Goal: Information Seeking & Learning: Check status

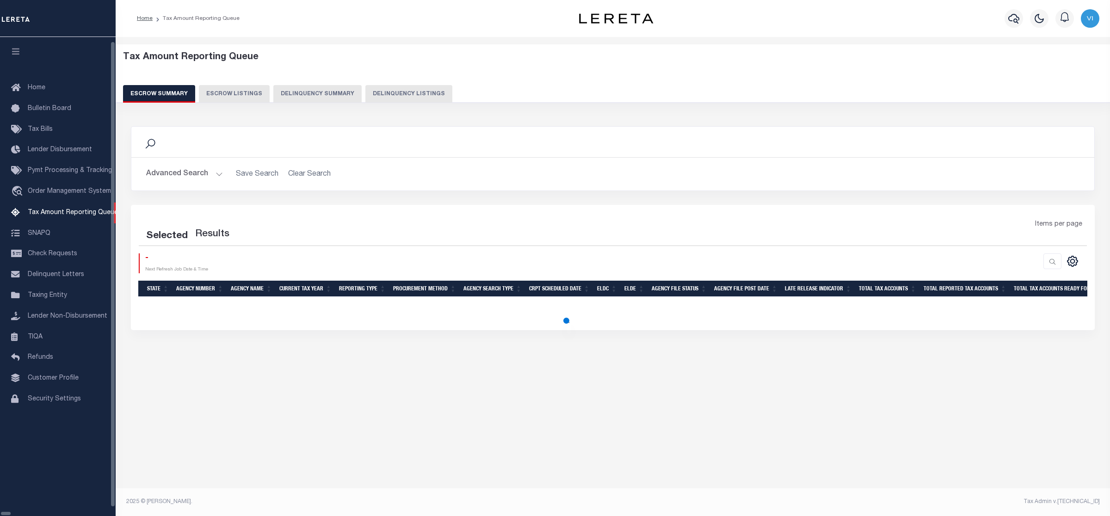
select select "100"
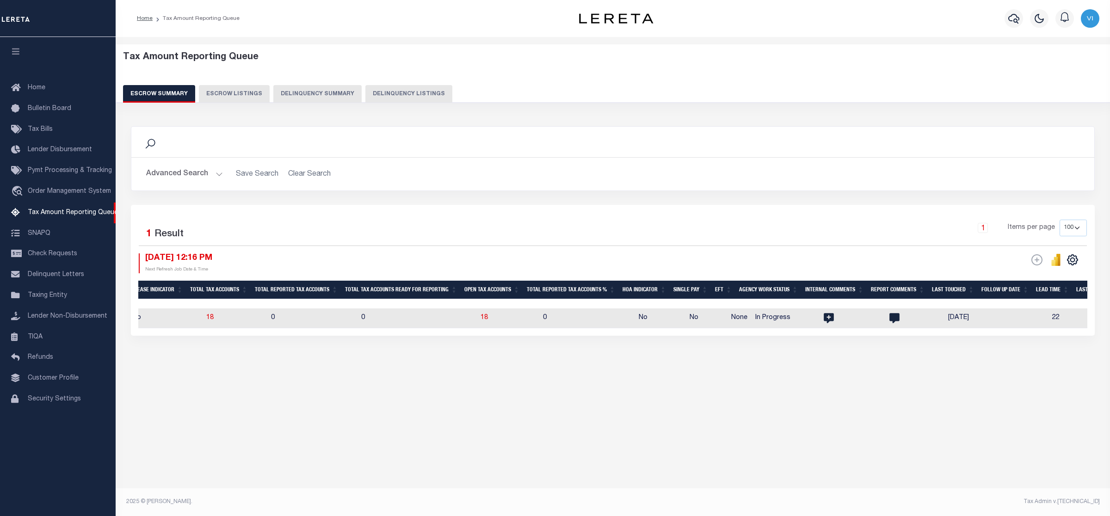
scroll to position [0, 693]
click at [482, 318] on span "18" at bounding box center [485, 318] width 7 height 6
select select "100"
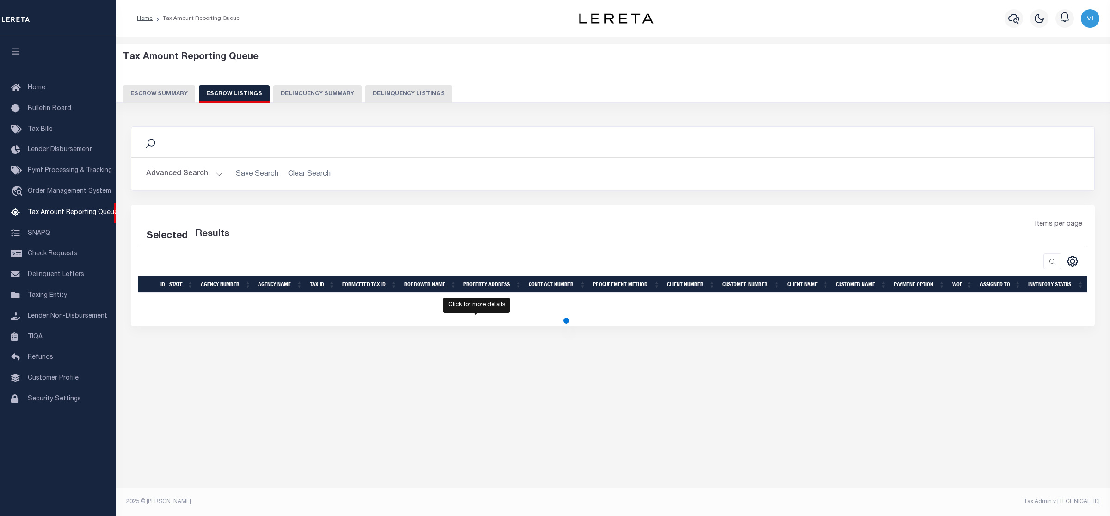
click at [474, 318] on div "Selected Results Items per page" at bounding box center [613, 265] width 964 height 121
select select "100"
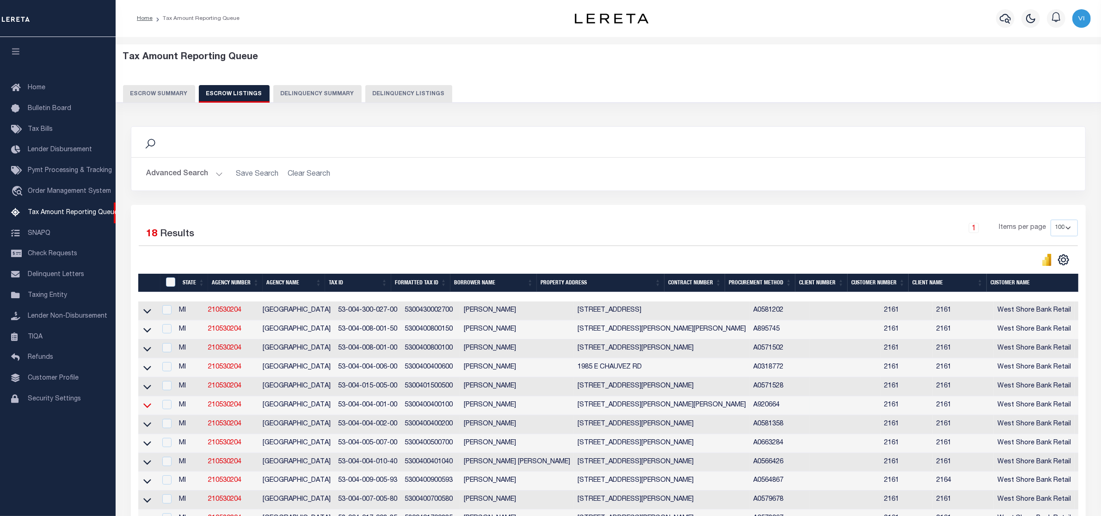
click at [146, 410] on icon at bounding box center [147, 406] width 8 height 10
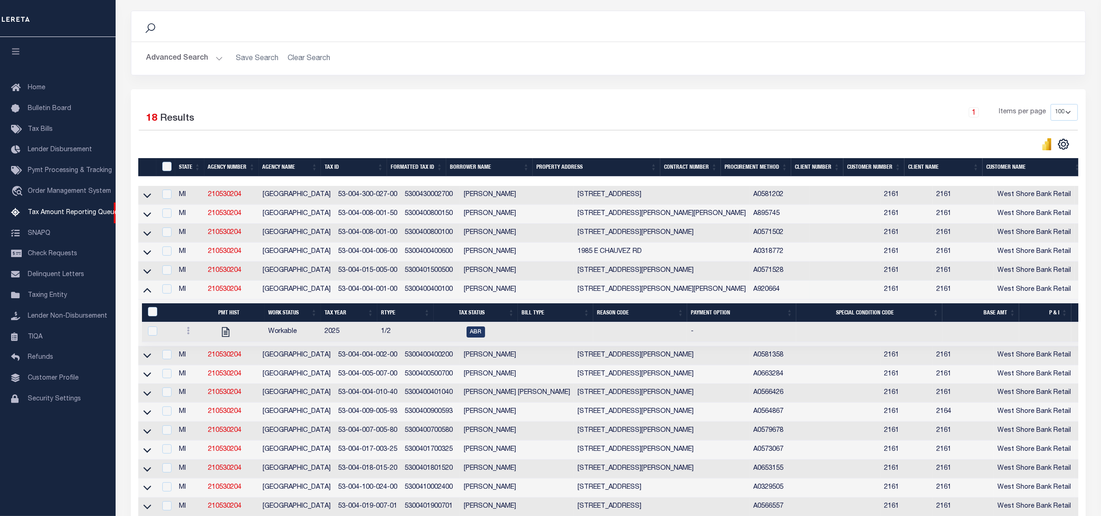
drag, startPoint x: 146, startPoint y: 295, endPoint x: 166, endPoint y: 299, distance: 20.2
click at [146, 295] on icon at bounding box center [147, 290] width 8 height 10
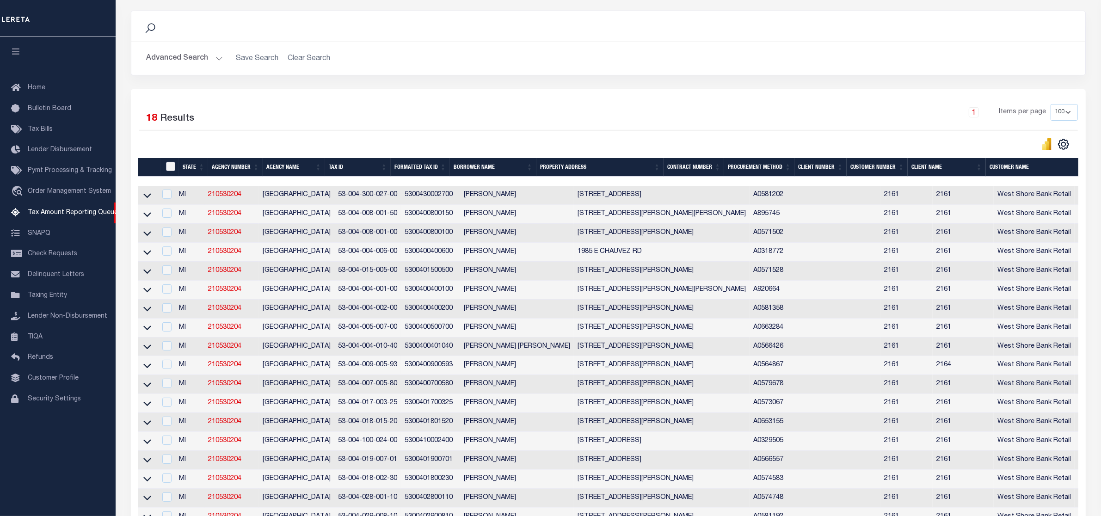
click at [168, 165] on input "ID" at bounding box center [170, 166] width 9 height 9
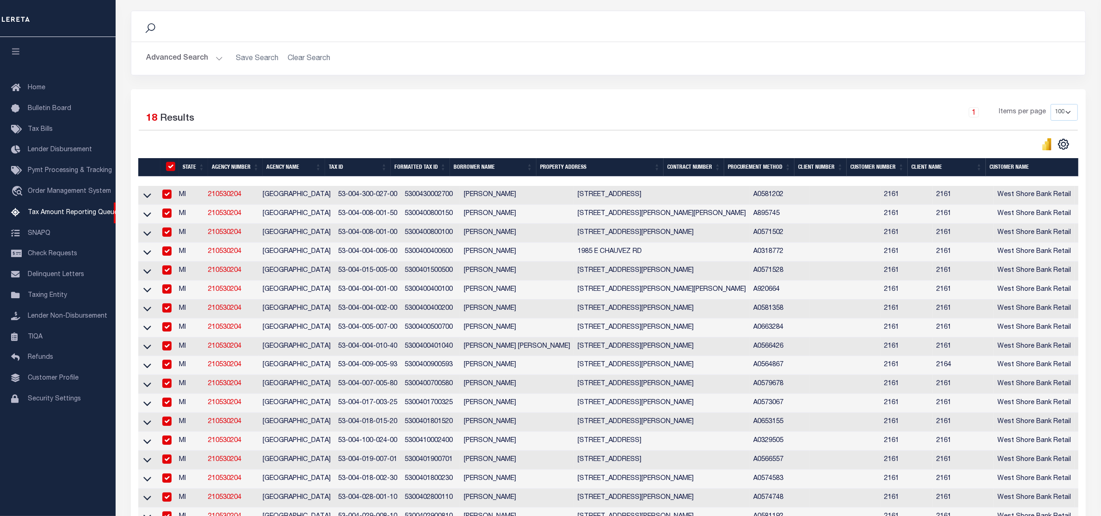
checkbox input "true"
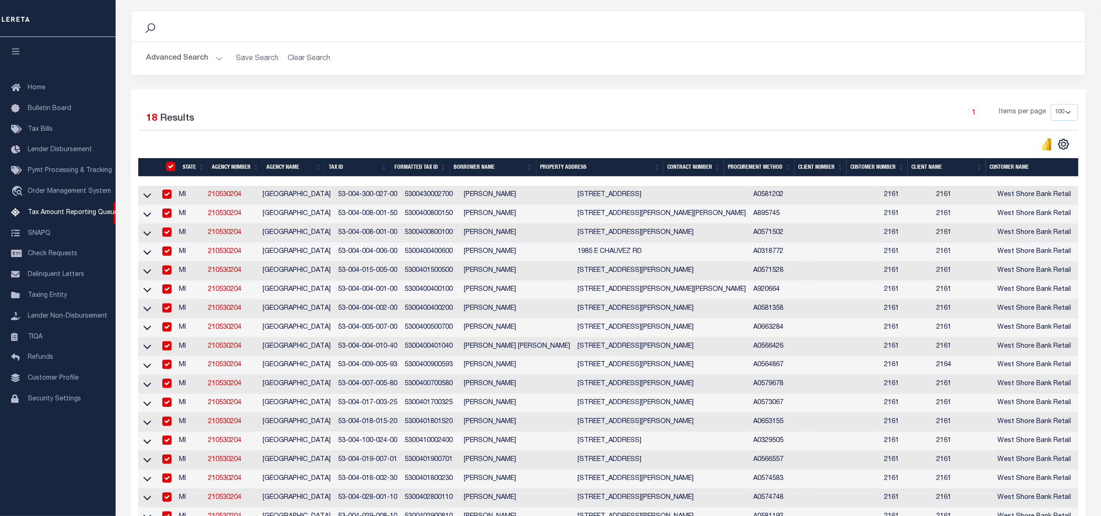
checkbox input "true"
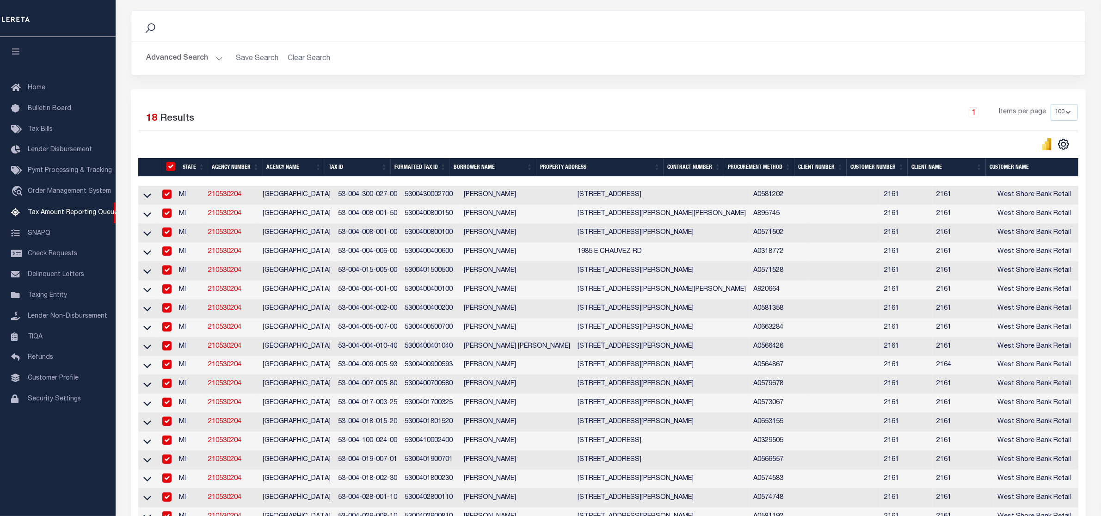
checkbox input "true"
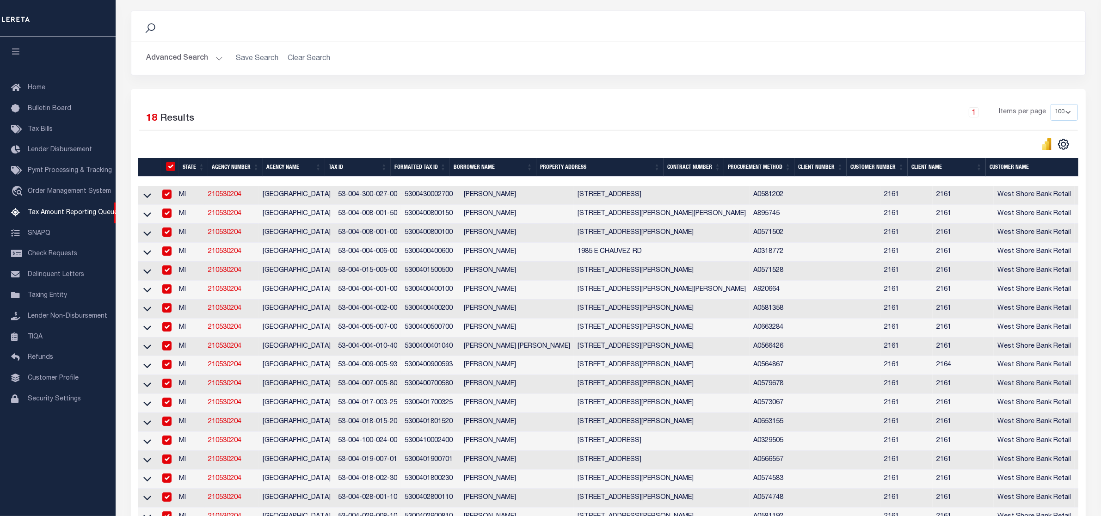
checkbox input "true"
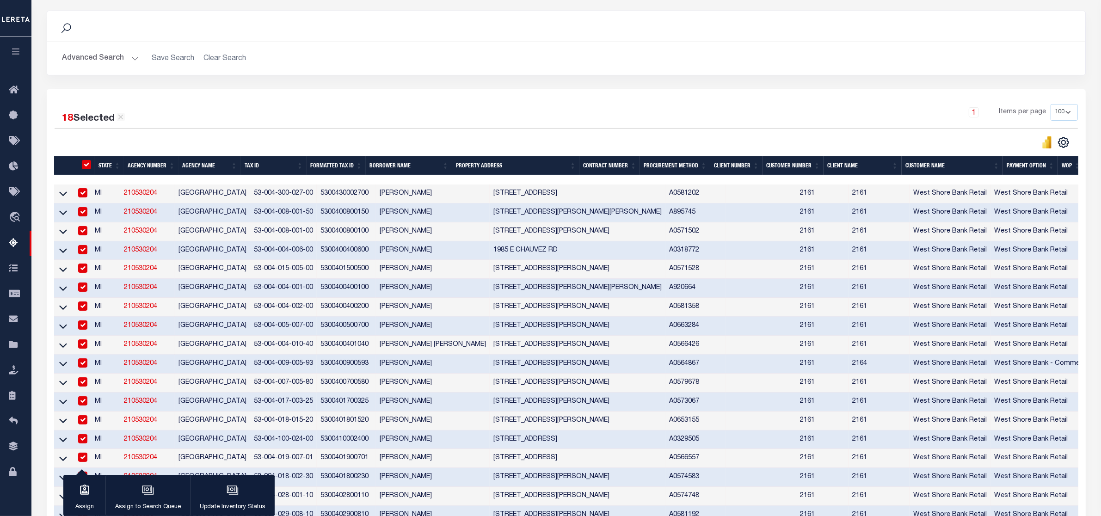
click at [84, 292] on input "checkbox" at bounding box center [82, 287] width 9 height 9
checkbox input "false"
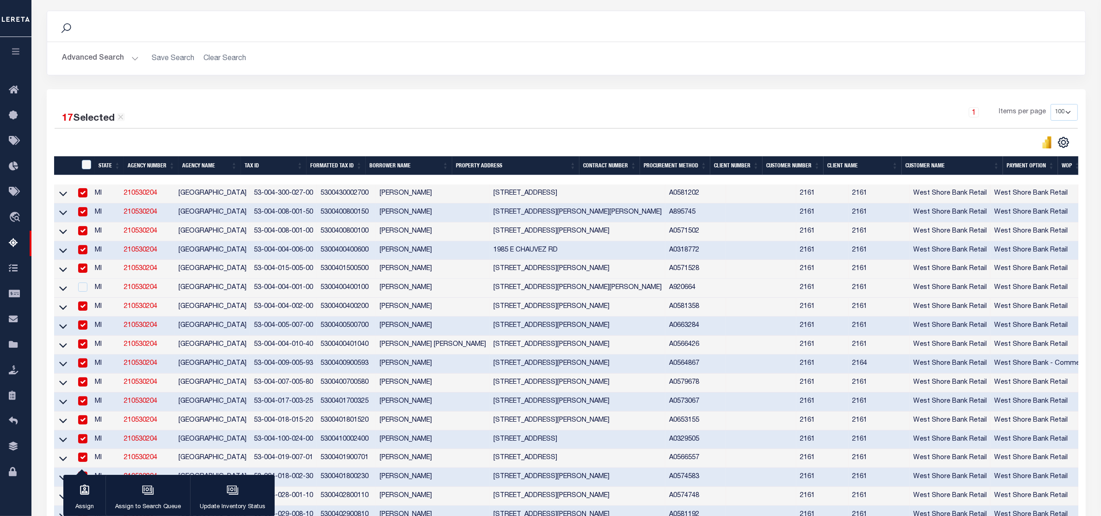
click at [803, 68] on div "Advanced Search Save Search Clear Search State In" at bounding box center [566, 58] width 1038 height 33
click at [84, 493] on icon "button" at bounding box center [85, 490] width 12 height 12
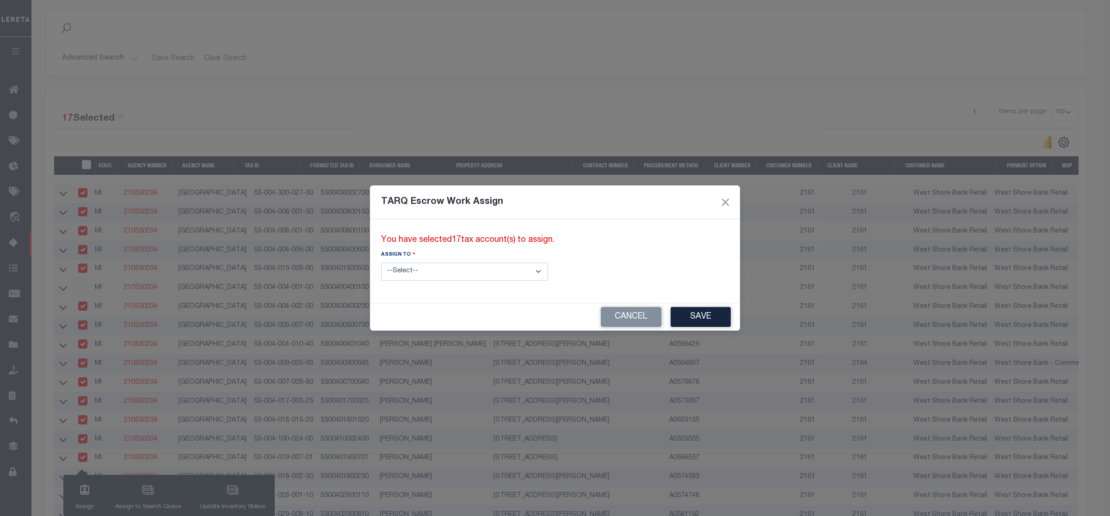
click at [505, 273] on select "--Select-- --Unassigned-- --Unassigned-- Adhikary Rinki Agustin Fernandez Agust…" at bounding box center [464, 272] width 167 height 18
select select "Vinod Angoth"
click at [381, 263] on select "--Select-- --Unassigned-- --Unassigned-- Adhikary Rinki Agustin Fernandez Agust…" at bounding box center [464, 272] width 167 height 18
click at [671, 317] on button "Save" at bounding box center [701, 317] width 60 height 20
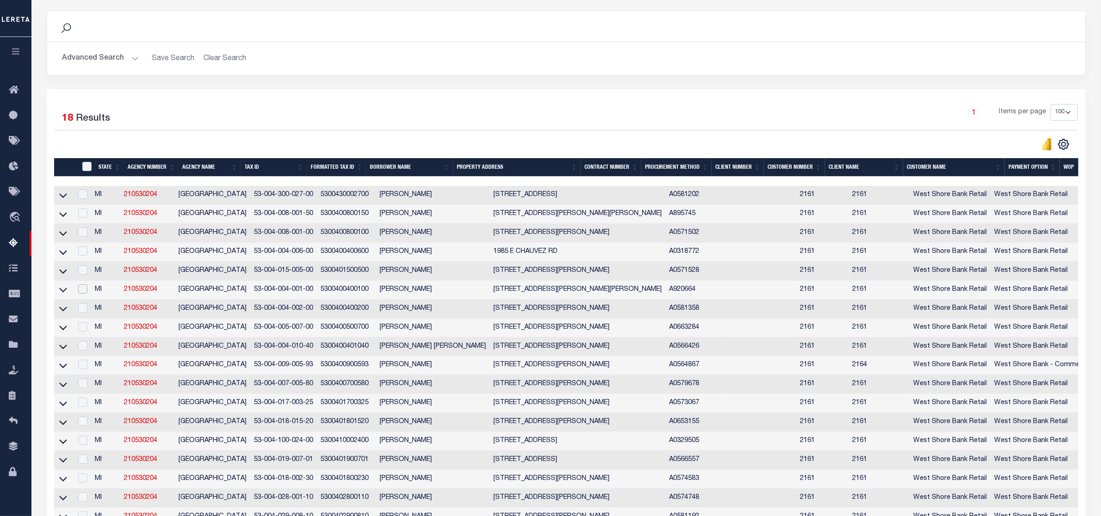
click at [84, 294] on input "checkbox" at bounding box center [82, 288] width 9 height 9
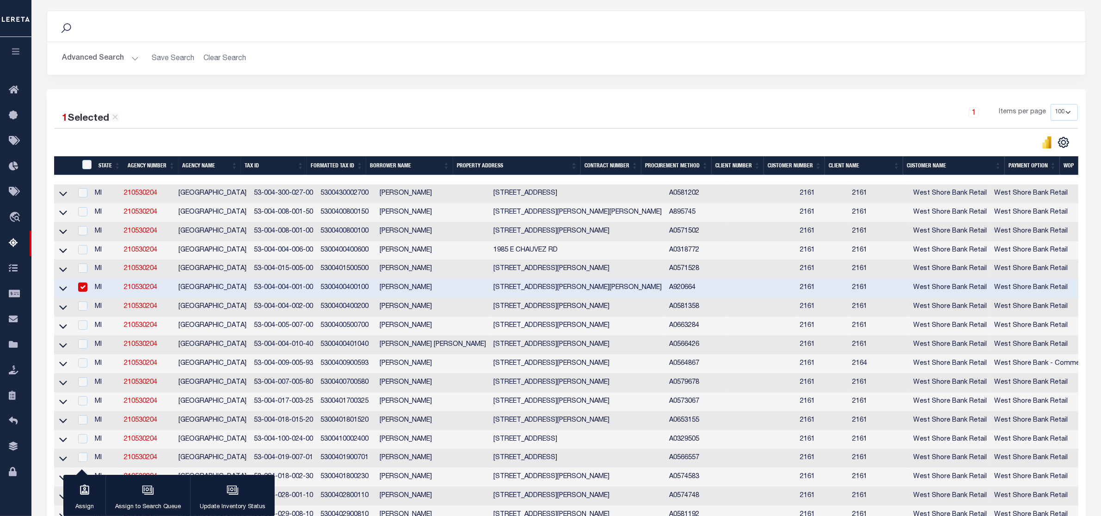
click at [87, 290] on input "checkbox" at bounding box center [82, 287] width 9 height 9
checkbox input "false"
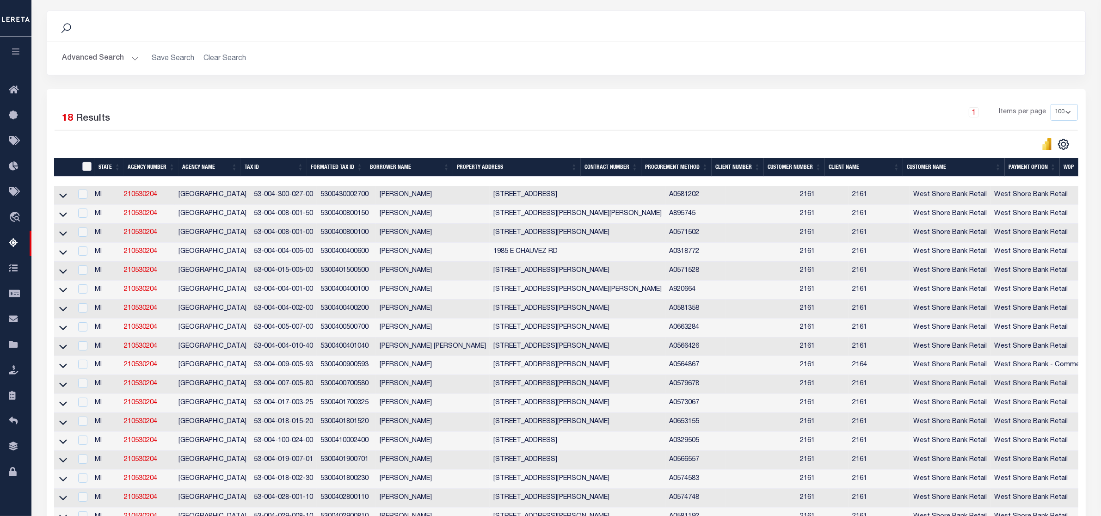
click at [86, 169] on input "ID" at bounding box center [86, 166] width 9 height 9
checkbox input "true"
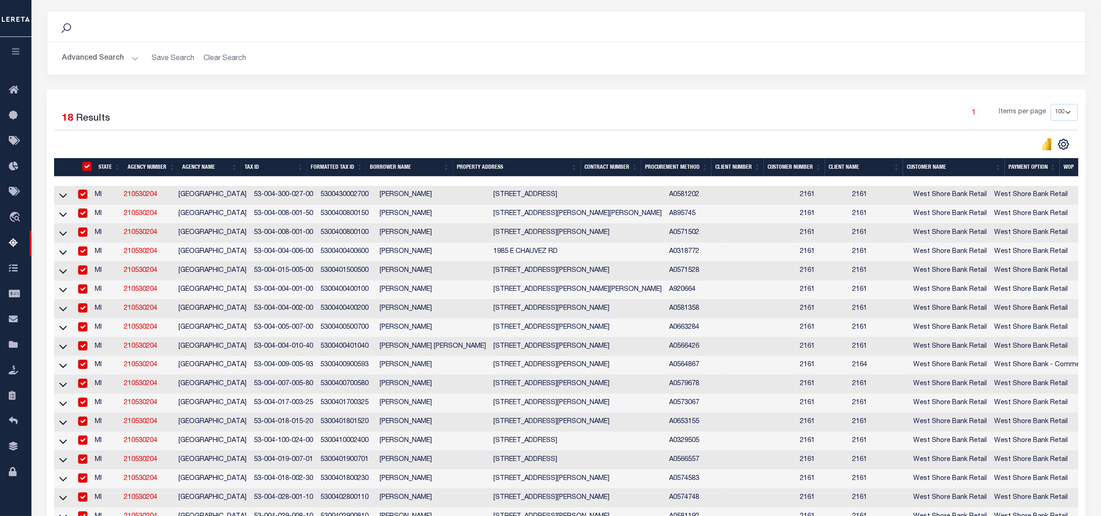
checkbox input "true"
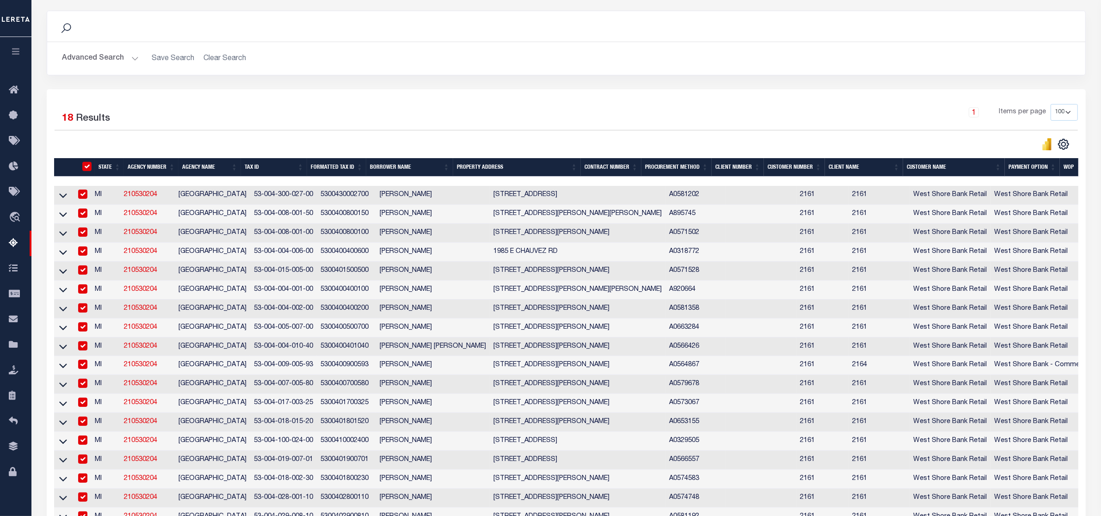
checkbox input "true"
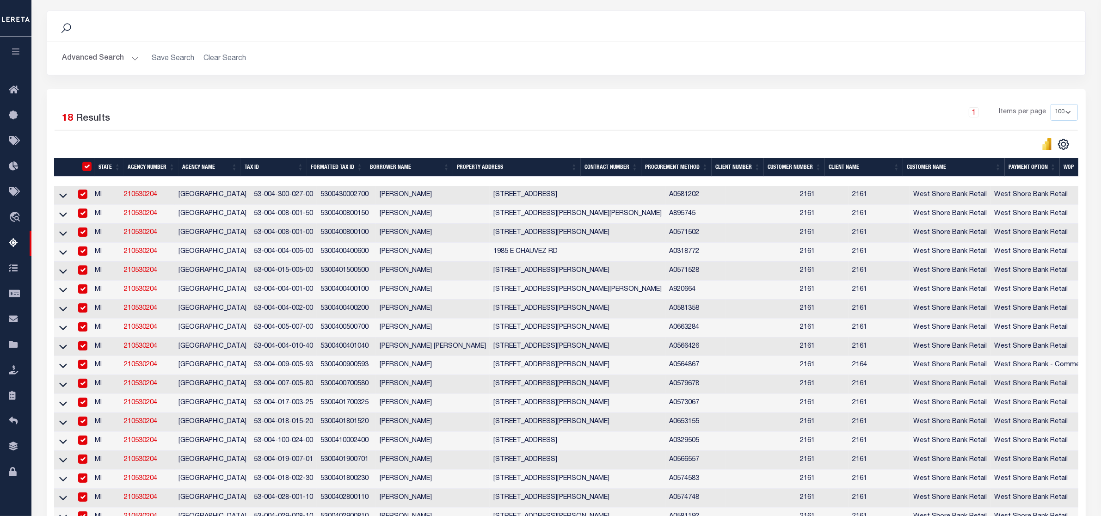
checkbox input "true"
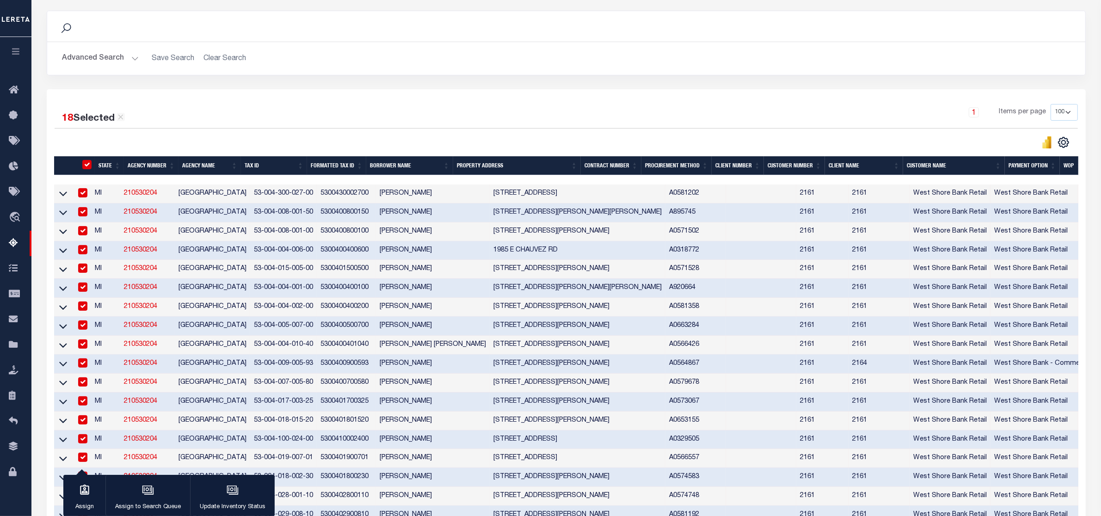
click at [84, 290] on input "checkbox" at bounding box center [82, 287] width 9 height 9
checkbox input "false"
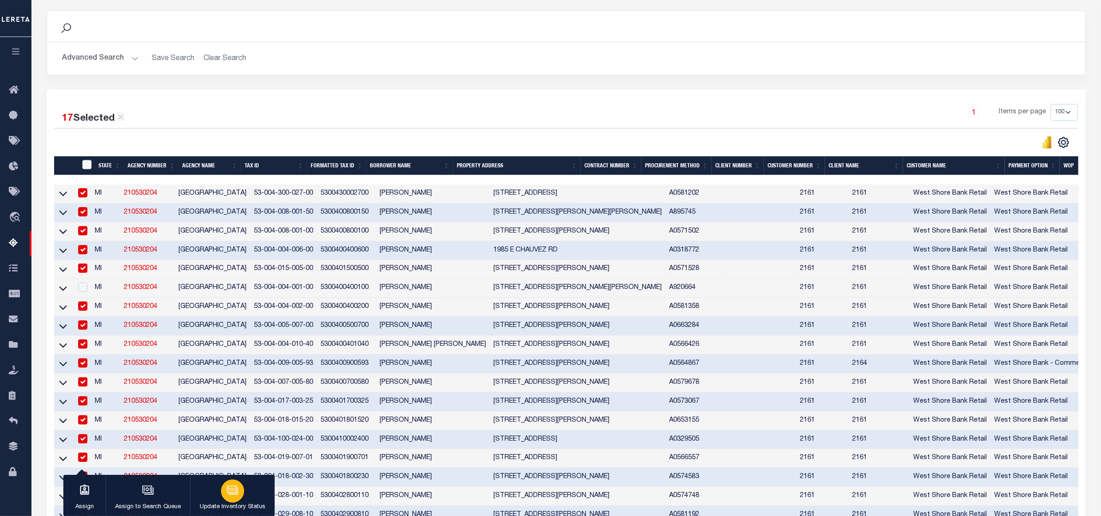
click at [234, 494] on icon "button" at bounding box center [233, 491] width 9 height 7
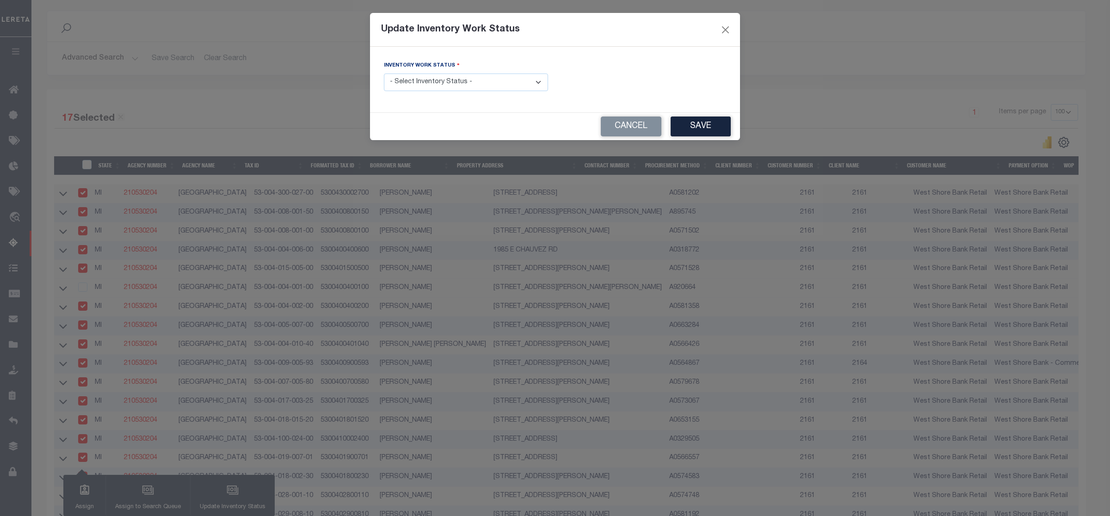
click at [531, 83] on select "- Select Inventory Status - Manual - Exception Pended - Awaiting Search Late Ad…" at bounding box center [466, 83] width 164 height 18
select select "4"
click at [384, 74] on select "- Select Inventory Status - Manual - Exception Pended - Awaiting Search Late Ad…" at bounding box center [466, 83] width 164 height 18
click at [685, 126] on button "Save" at bounding box center [701, 127] width 60 height 20
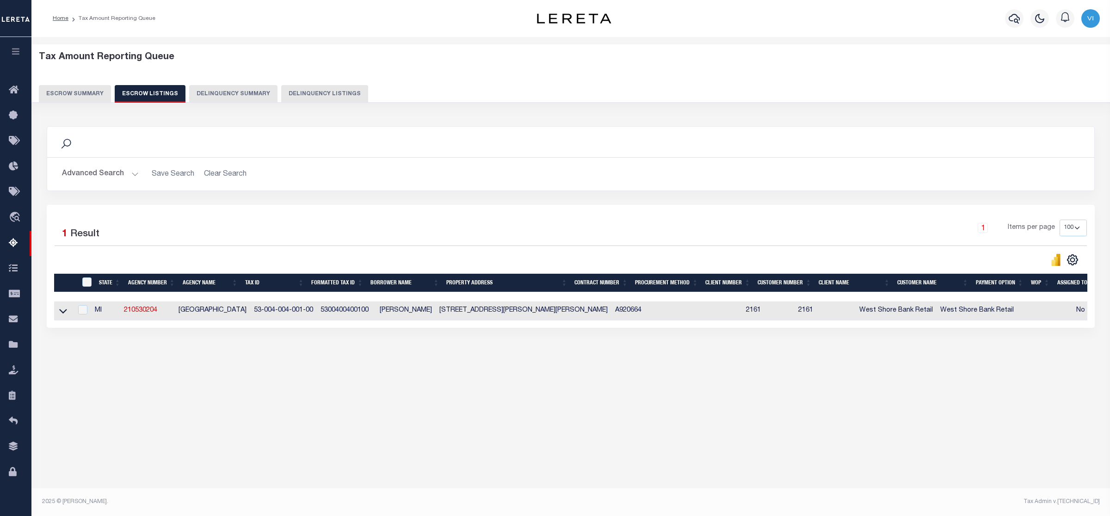
scroll to position [0, 0]
click at [61, 313] on icon at bounding box center [63, 311] width 8 height 10
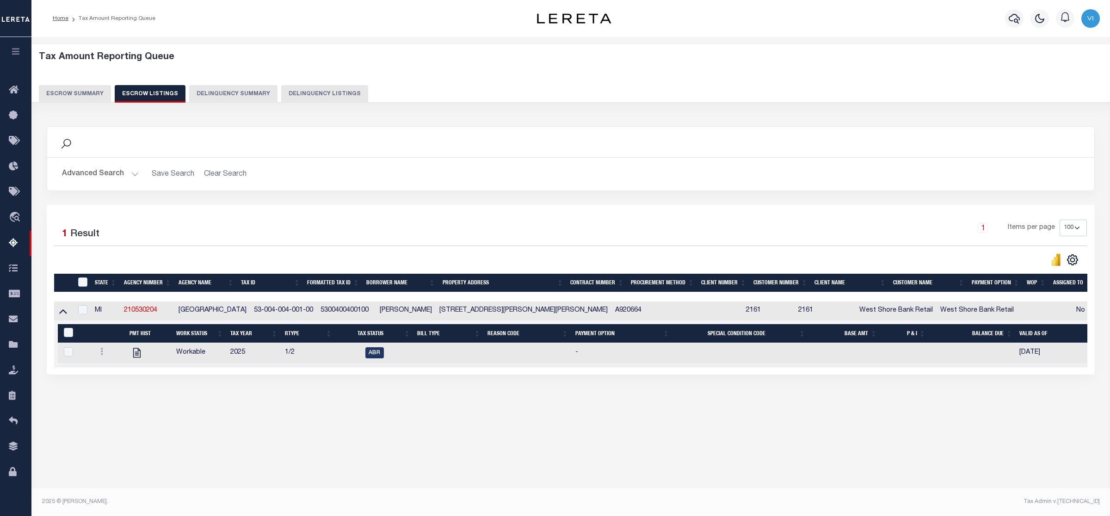
click at [61, 313] on icon at bounding box center [63, 311] width 8 height 10
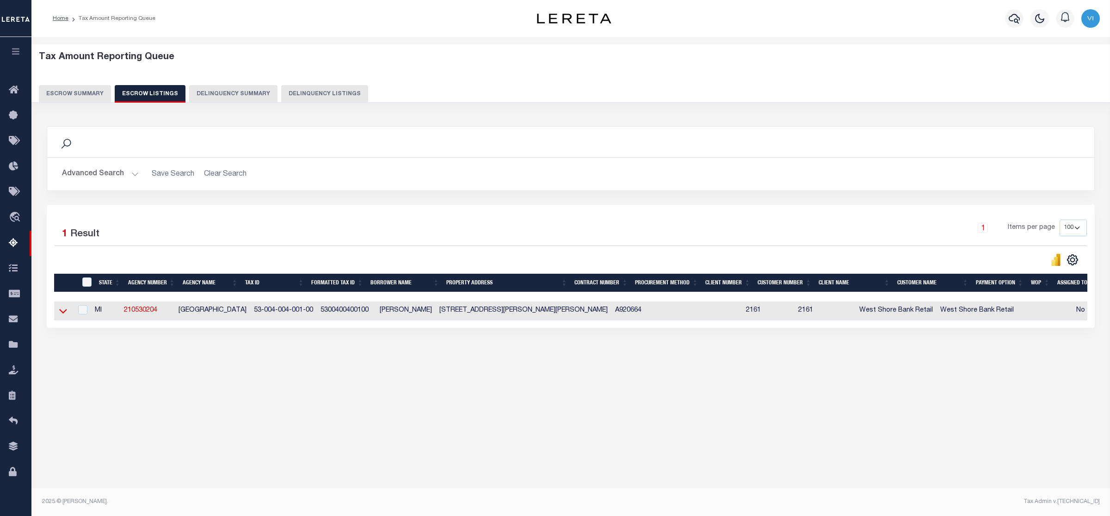
click at [65, 310] on icon at bounding box center [63, 311] width 8 height 10
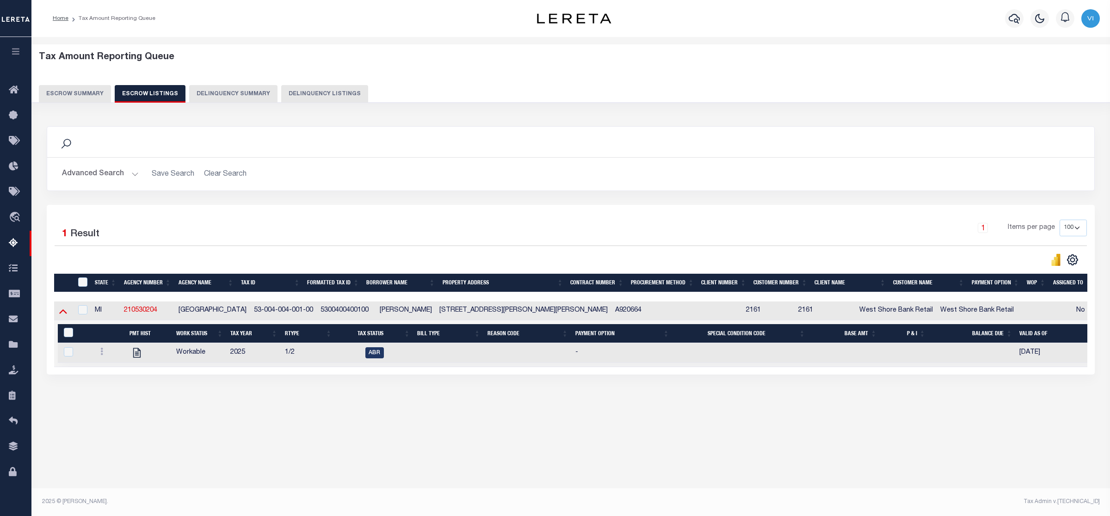
click at [62, 310] on icon at bounding box center [63, 311] width 8 height 10
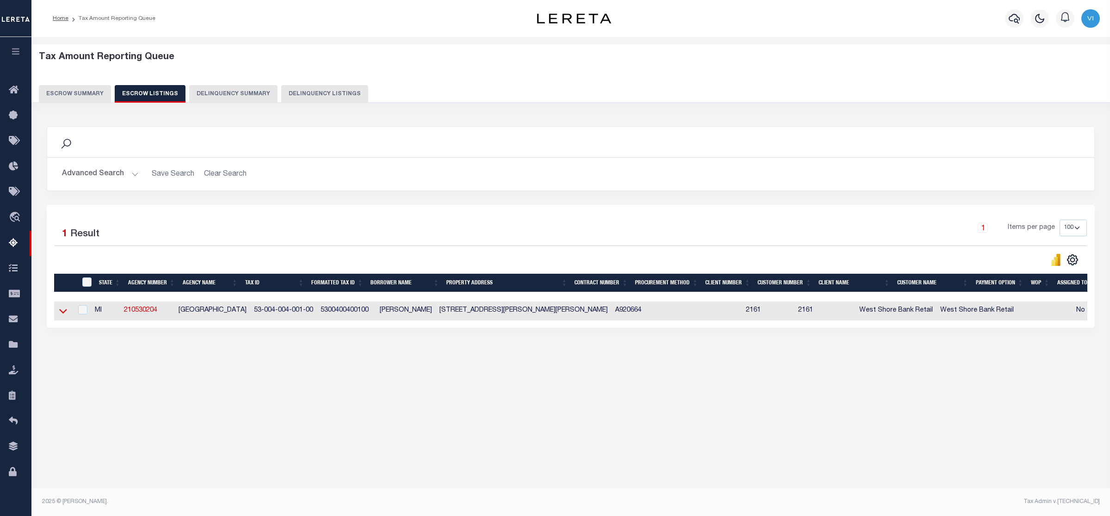
click at [59, 314] on icon at bounding box center [63, 311] width 8 height 10
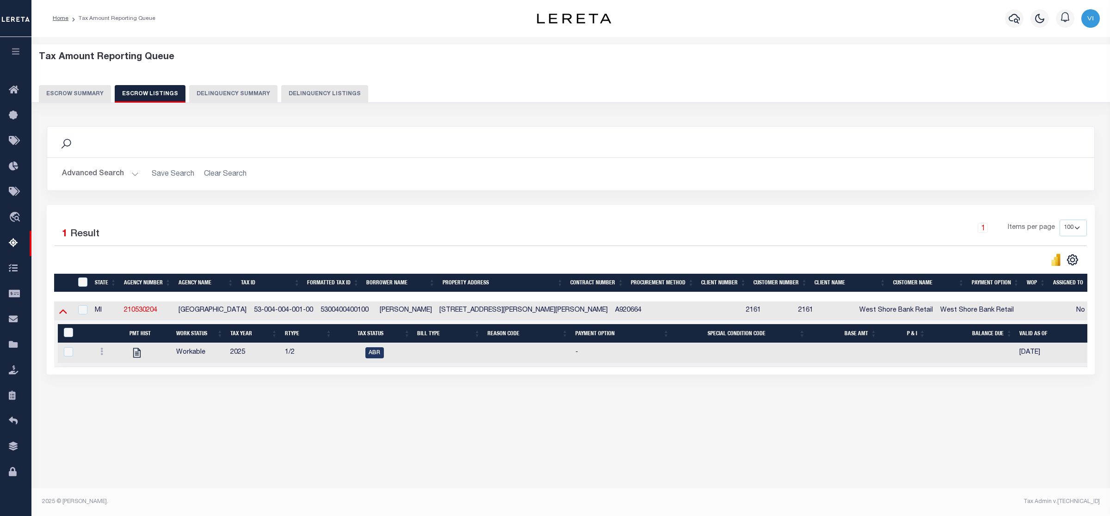
click at [62, 311] on icon at bounding box center [63, 311] width 8 height 10
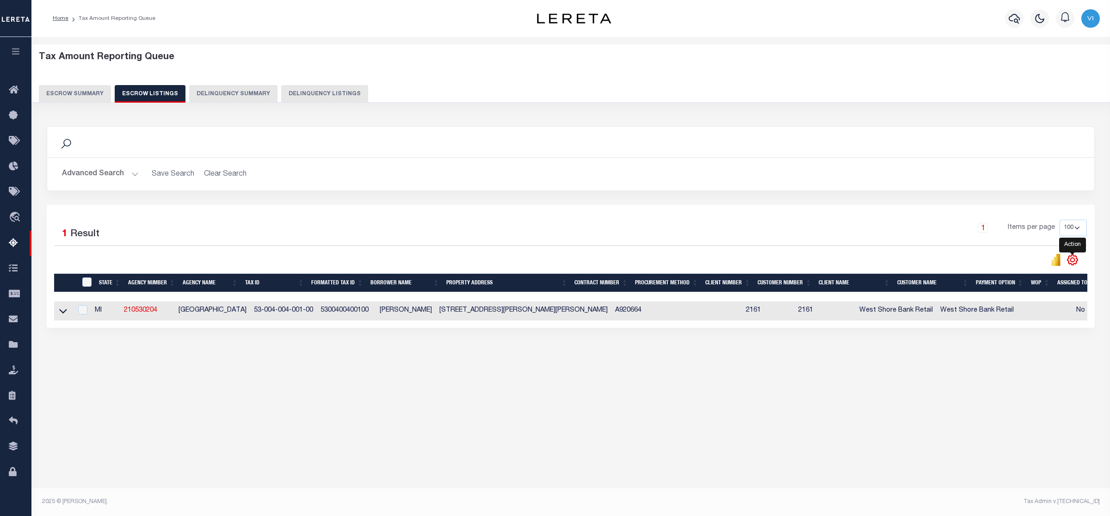
click at [1074, 262] on icon "" at bounding box center [1073, 260] width 12 height 12
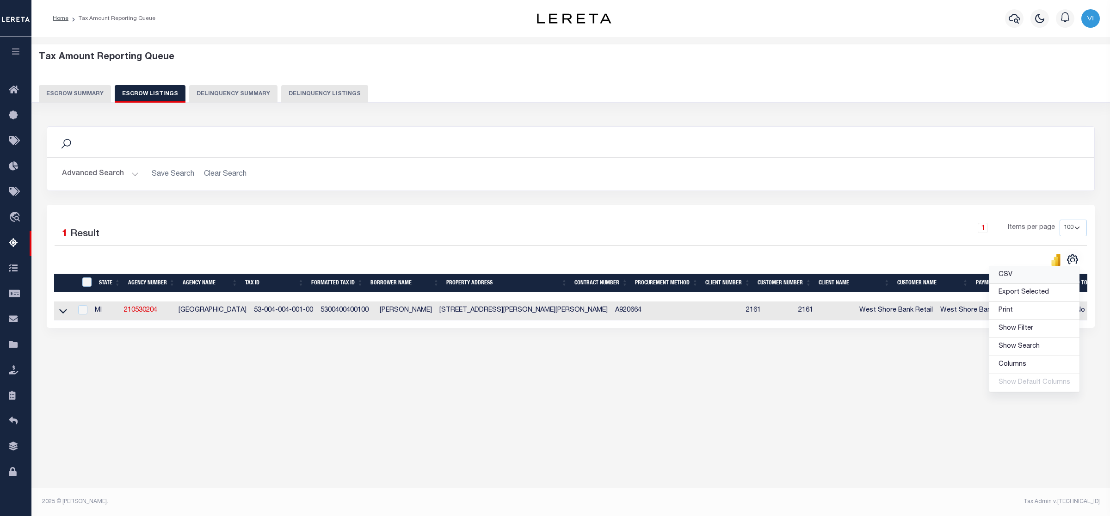
click at [1021, 280] on link "CSV" at bounding box center [1034, 275] width 90 height 18
click at [636, 437] on div "Tax Amount Reporting Queue Escrow Summary Escrow Listings In" at bounding box center [570, 269] width 1079 height 464
click at [752, 20] on div "Profile Sign out" at bounding box center [882, 18] width 441 height 32
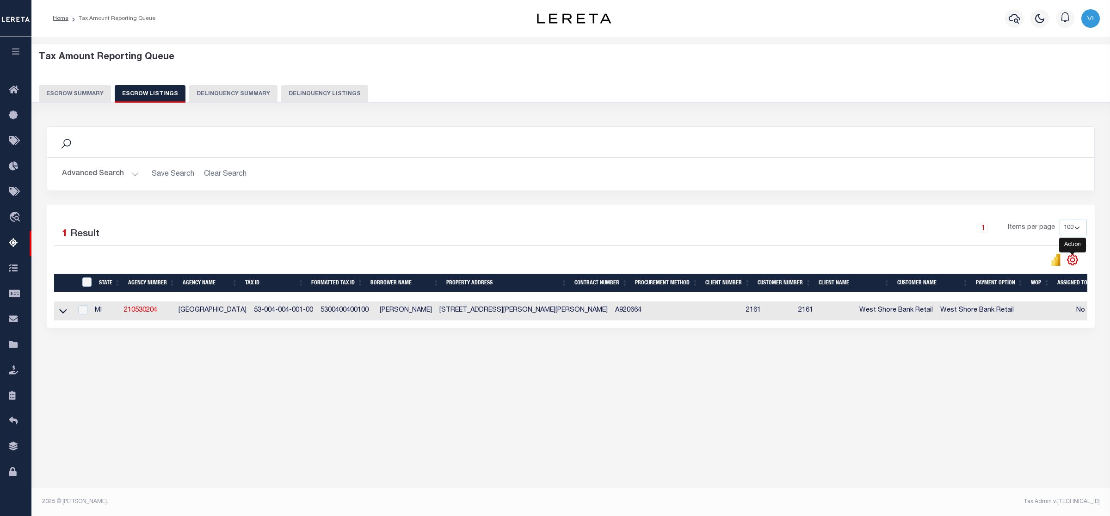
click at [1074, 265] on icon "" at bounding box center [1073, 260] width 10 height 10
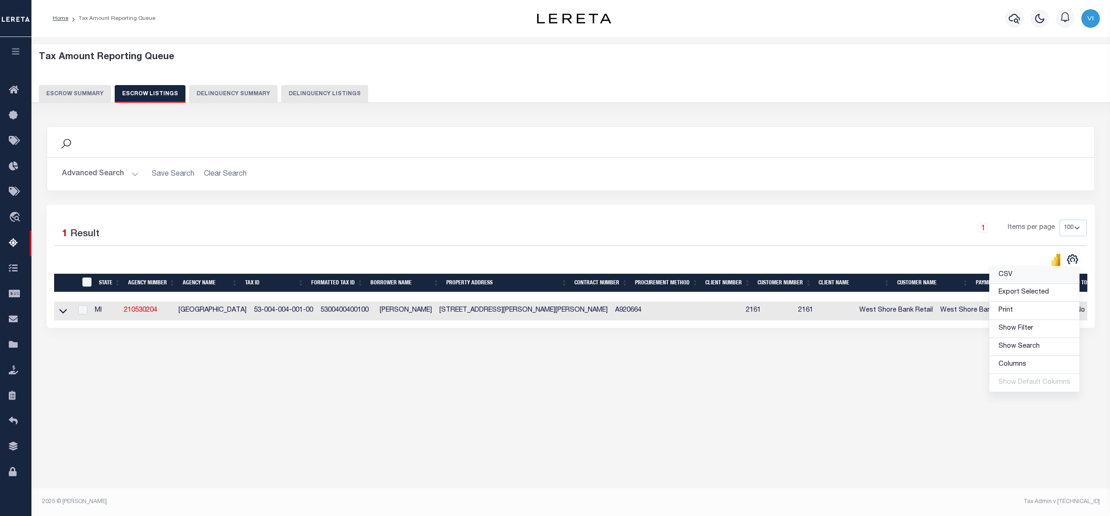
click at [1007, 277] on span "CSV" at bounding box center [1006, 275] width 14 height 6
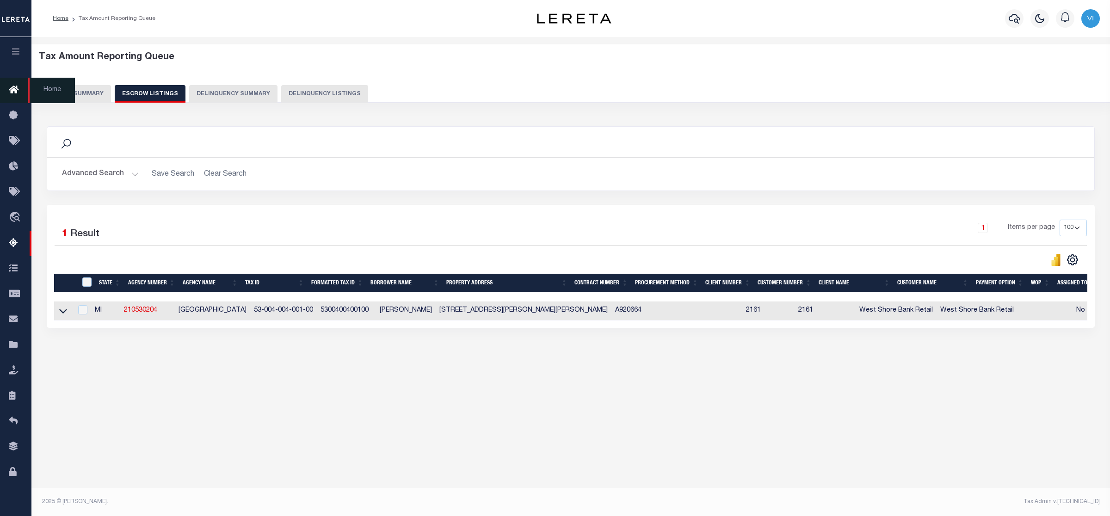
click at [56, 93] on span "Home" at bounding box center [51, 90] width 47 height 25
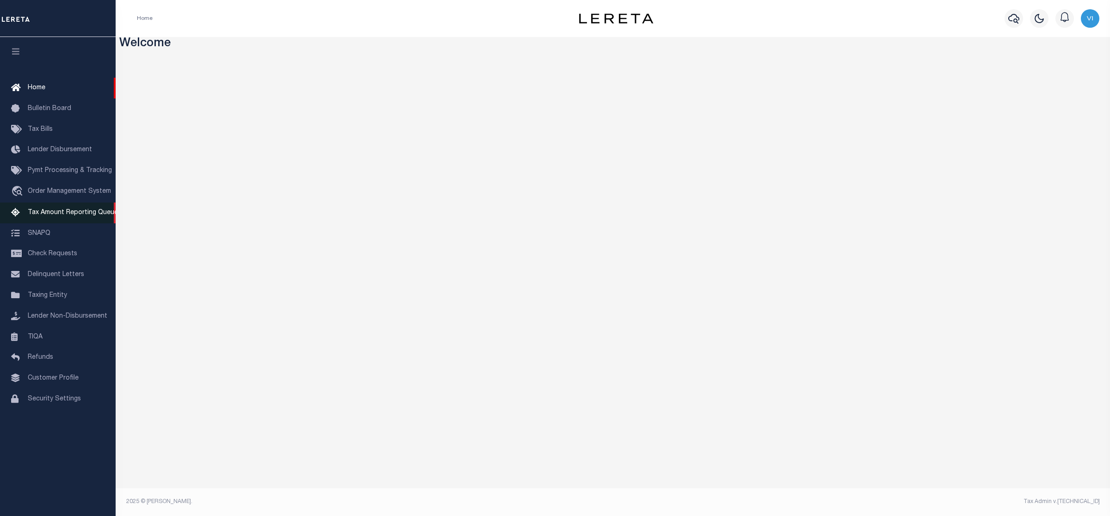
click at [76, 214] on span "Tax Amount Reporting Queue" at bounding box center [73, 213] width 90 height 6
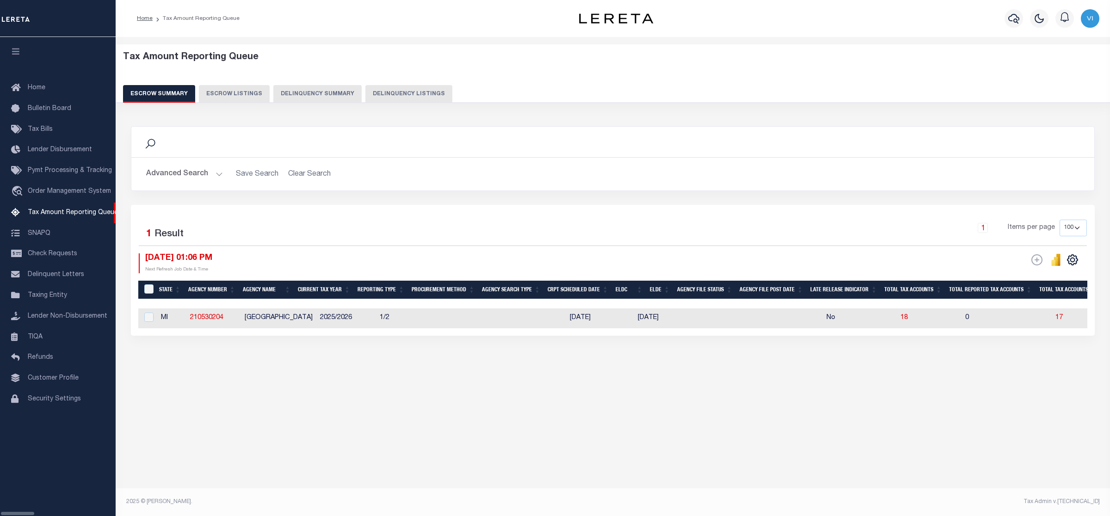
select select "100"
click at [214, 173] on button "Advanced Search" at bounding box center [184, 174] width 77 height 18
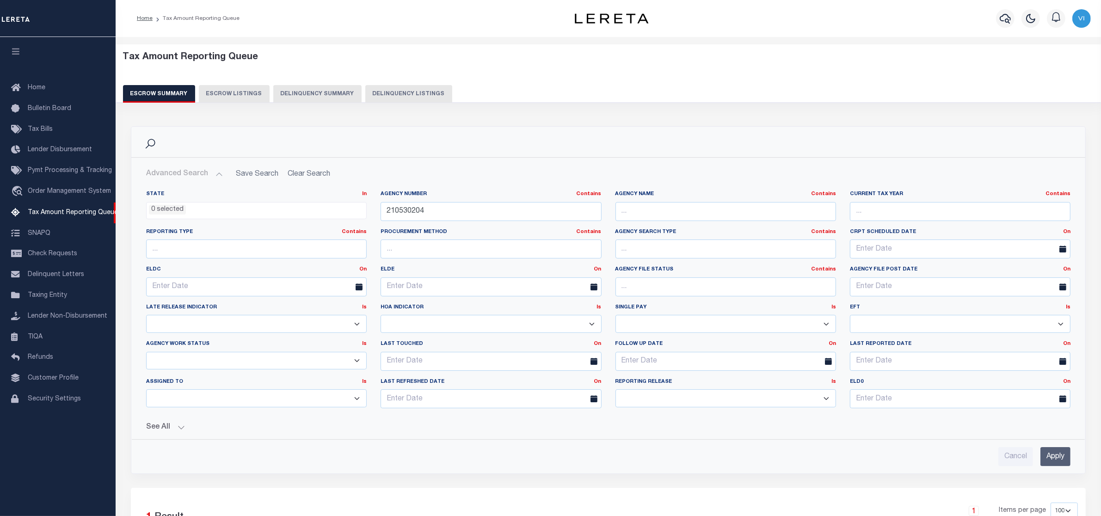
click at [893, 73] on div "Tax Amount Reporting Queue Escrow Summary Escrow Listings Delinquency Summary" at bounding box center [608, 77] width 971 height 51
drag, startPoint x: 437, startPoint y: 211, endPoint x: 321, endPoint y: 207, distance: 115.7
click at [321, 207] on div "State In In AK AL AR AZ CA CO CT DC DE FL GA GU HI IA ID IL IN KS KY LA MA MD M…" at bounding box center [608, 303] width 939 height 225
paste input "210460218"
click at [393, 212] on input "210460218" at bounding box center [491, 211] width 221 height 19
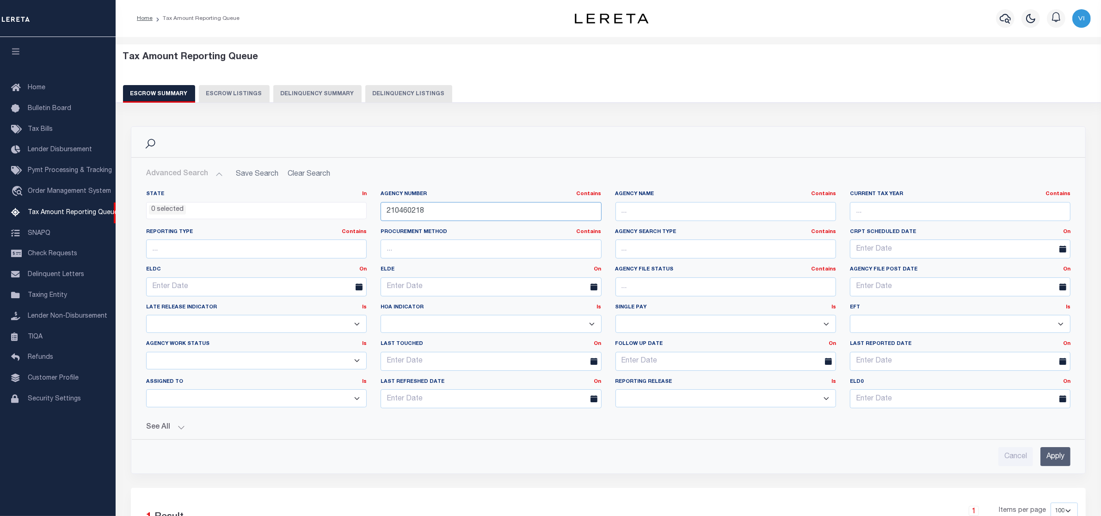
type input "210460218"
click at [1050, 455] on input "Apply" at bounding box center [1056, 456] width 30 height 19
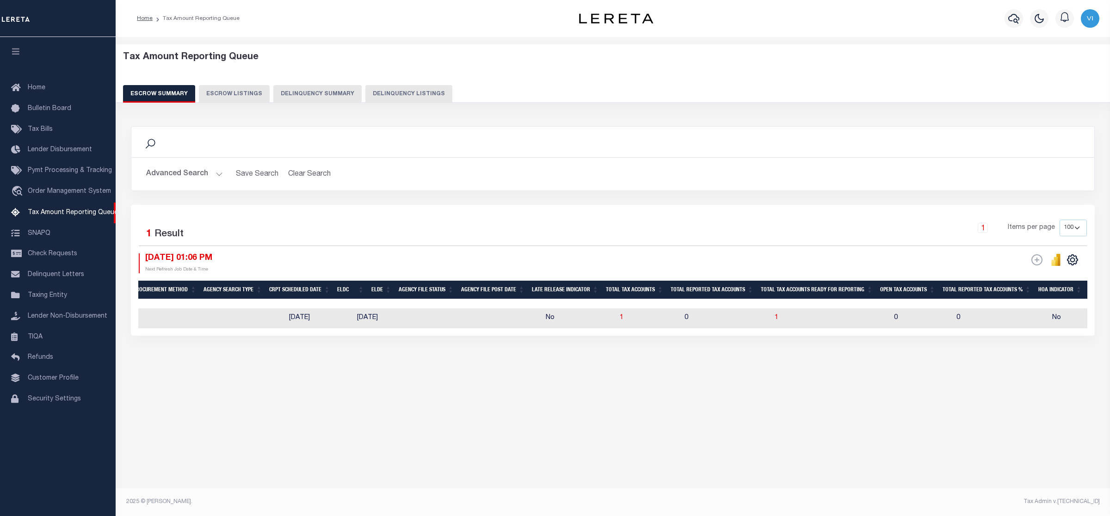
scroll to position [0, 356]
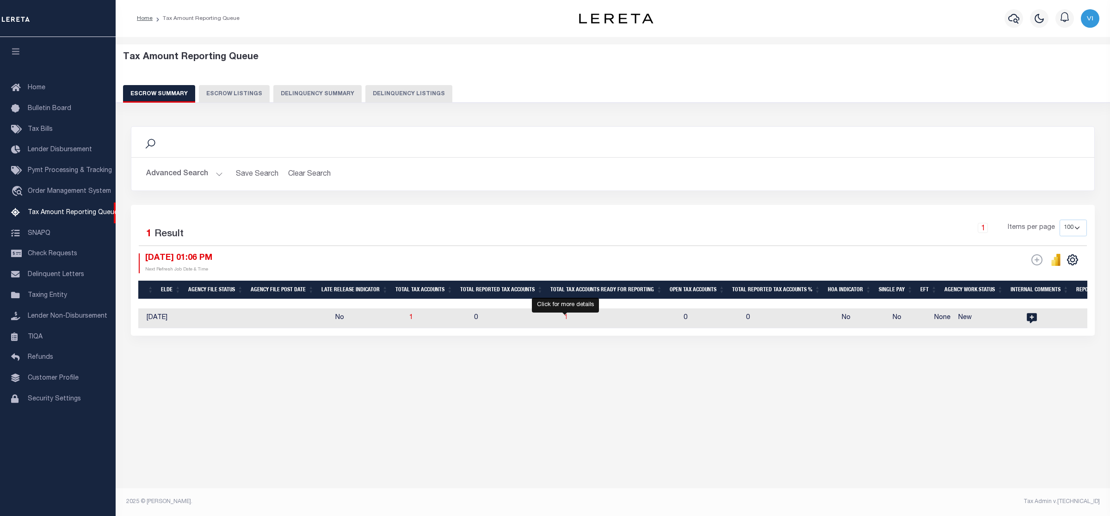
click at [567, 320] on span "1" at bounding box center [566, 318] width 4 height 6
select select "100"
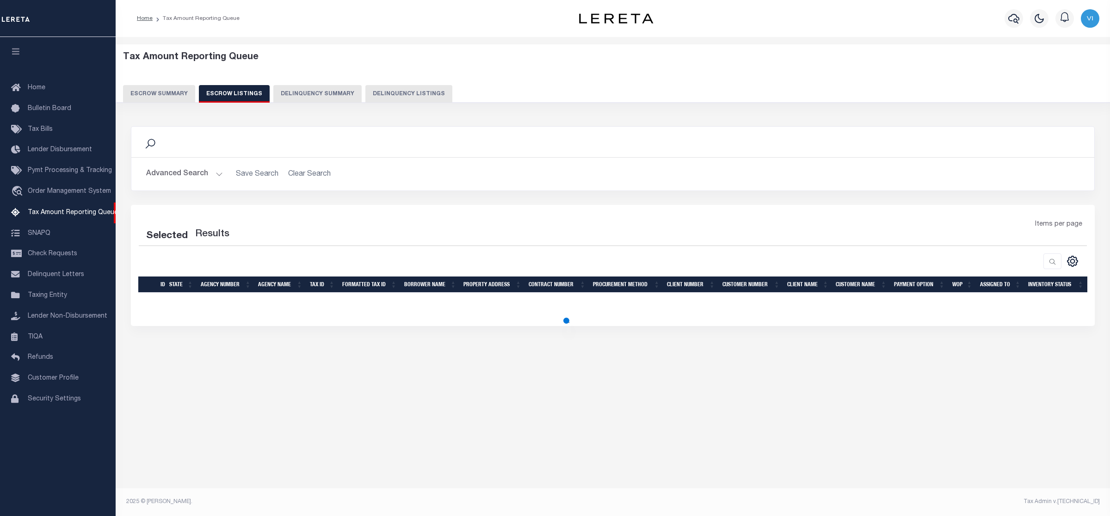
select select "100"
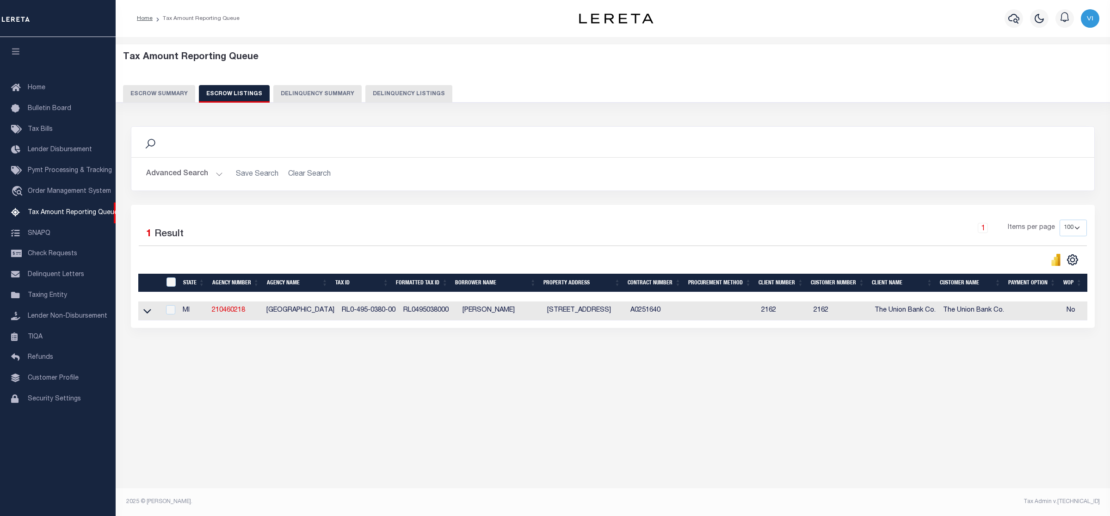
click at [147, 87] on button "Escrow Summary" at bounding box center [159, 94] width 72 height 18
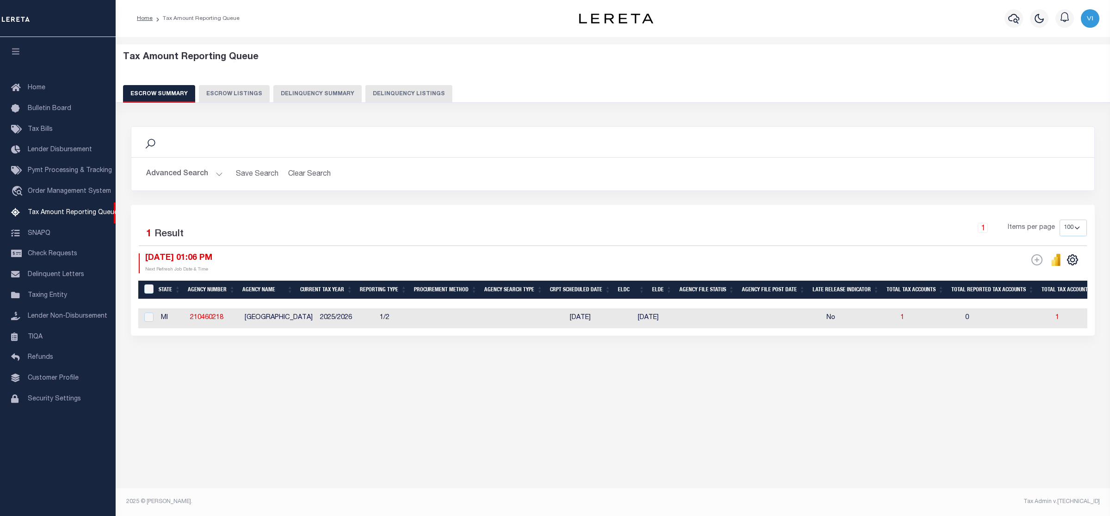
click at [209, 174] on button "Advanced Search" at bounding box center [184, 174] width 77 height 18
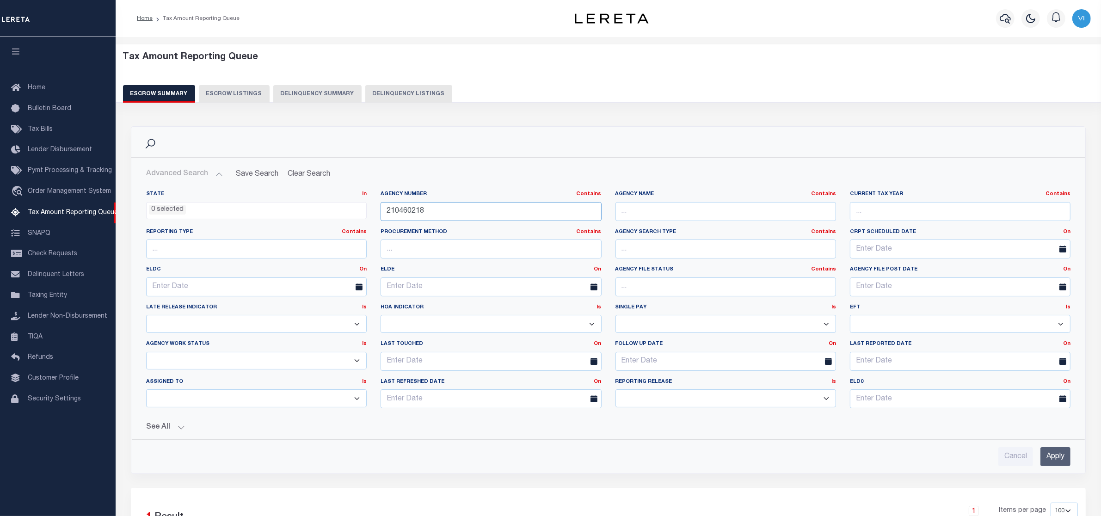
drag, startPoint x: 427, startPoint y: 213, endPoint x: 251, endPoint y: 229, distance: 177.0
click at [251, 229] on div "State In In AK AL AR AZ CA CO CT DC DE FL GA GU HI IA ID IL IN KS KY LA MA MD M…" at bounding box center [608, 303] width 939 height 225
paste input "200203"
type input "210200203"
click at [1062, 457] on input "Apply" at bounding box center [1056, 456] width 30 height 19
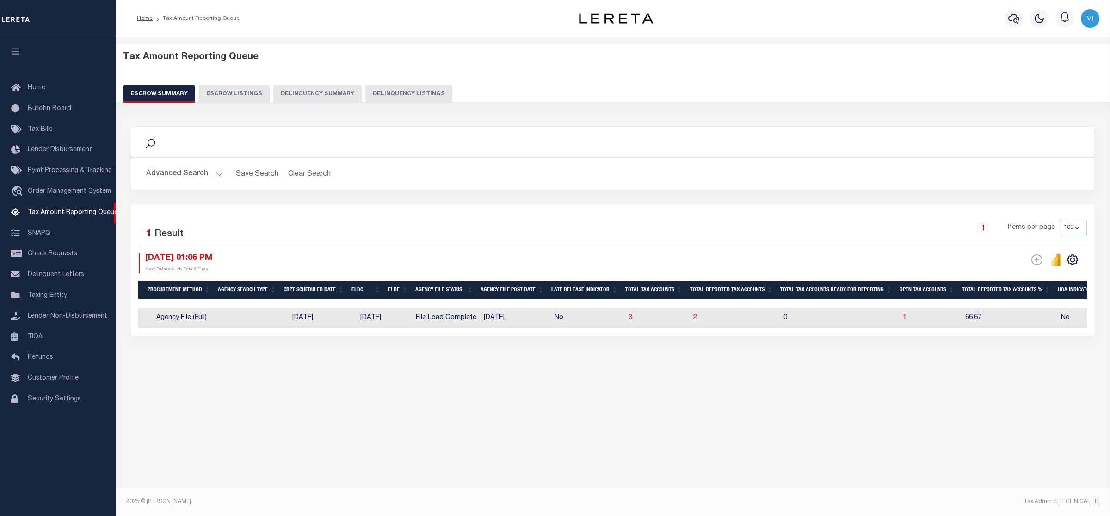
scroll to position [0, 306]
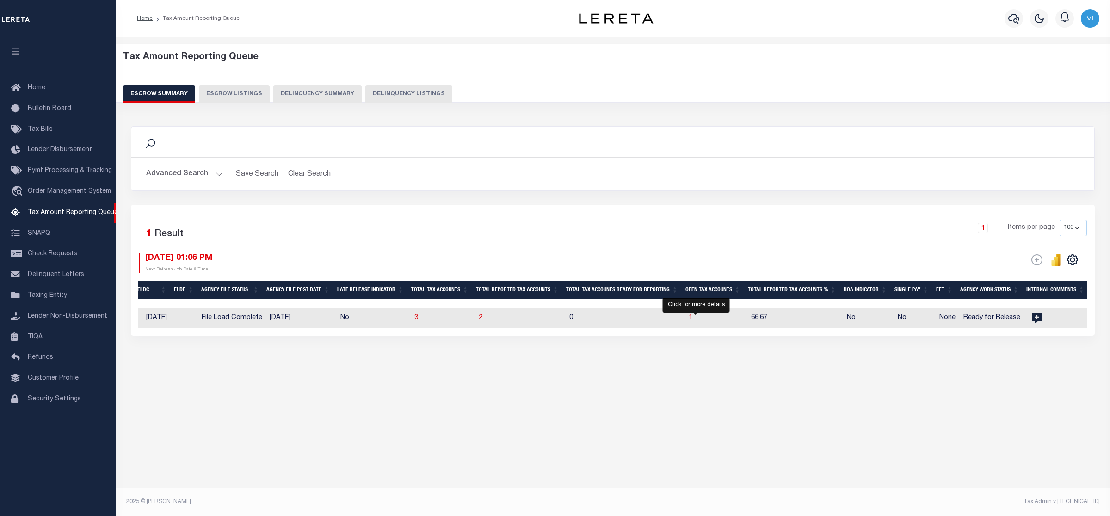
click at [692, 317] on span "1" at bounding box center [691, 318] width 4 height 6
select select "100"
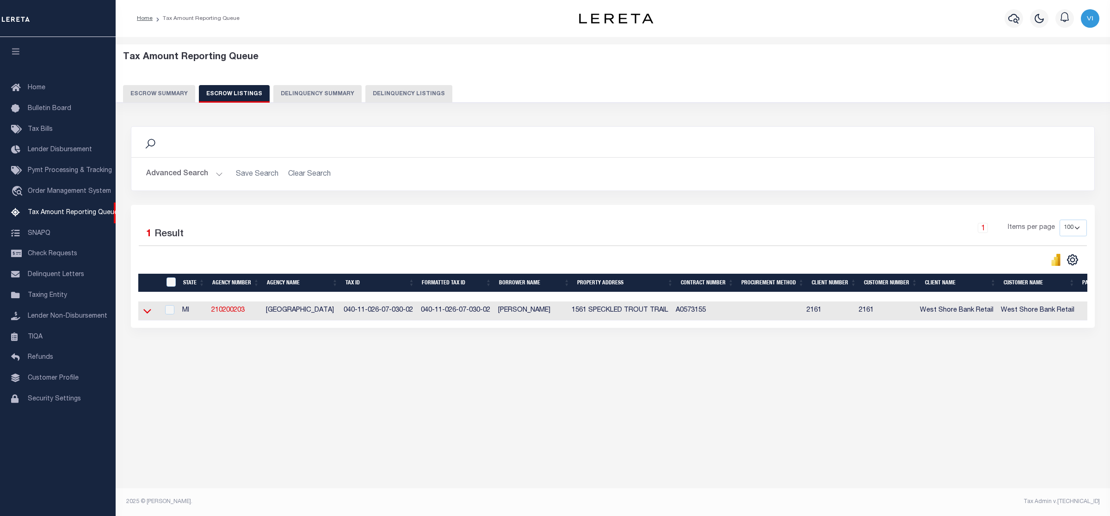
click at [148, 312] on icon at bounding box center [147, 311] width 8 height 10
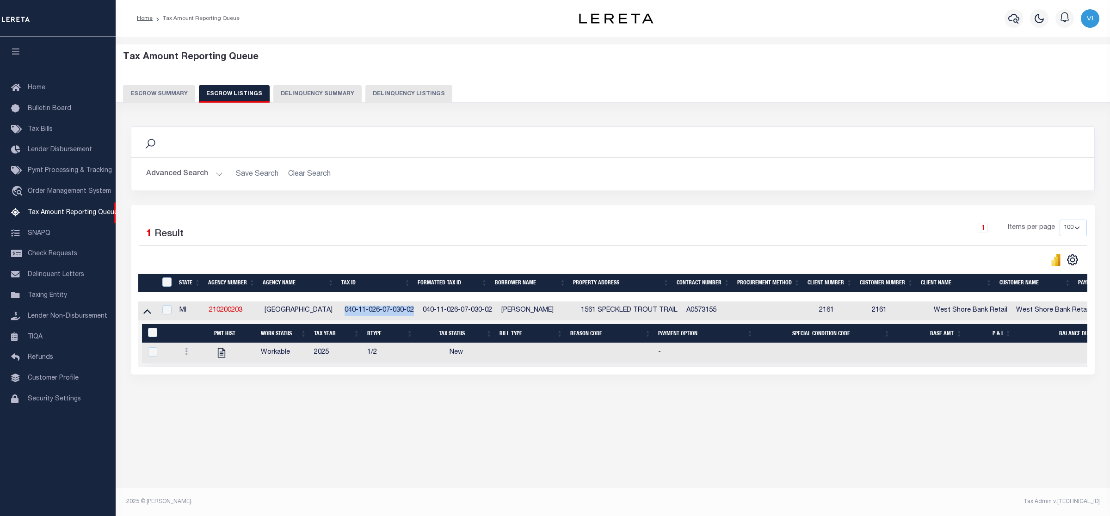
drag, startPoint x: 414, startPoint y: 312, endPoint x: 343, endPoint y: 311, distance: 71.7
click at [343, 311] on td "040-11-026-07-030-02" at bounding box center [380, 311] width 78 height 19
checkbox input "true"
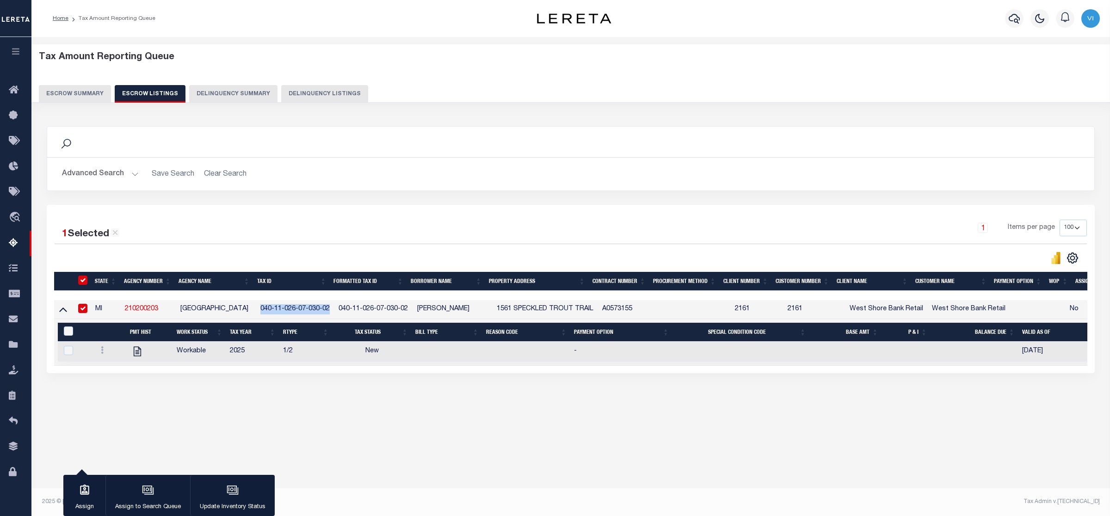
copy td "040-11-026-07-030-02"
click at [392, 252] on div at bounding box center [313, 258] width 516 height 13
drag, startPoint x: 136, startPoint y: 355, endPoint x: 369, endPoint y: 424, distance: 242.1
click at [370, 424] on div "Tax Amount Reporting Queue Escrow Summary Escrow Listings In" at bounding box center [570, 237] width 1073 height 383
drag, startPoint x: 498, startPoint y: 313, endPoint x: 552, endPoint y: 314, distance: 54.1
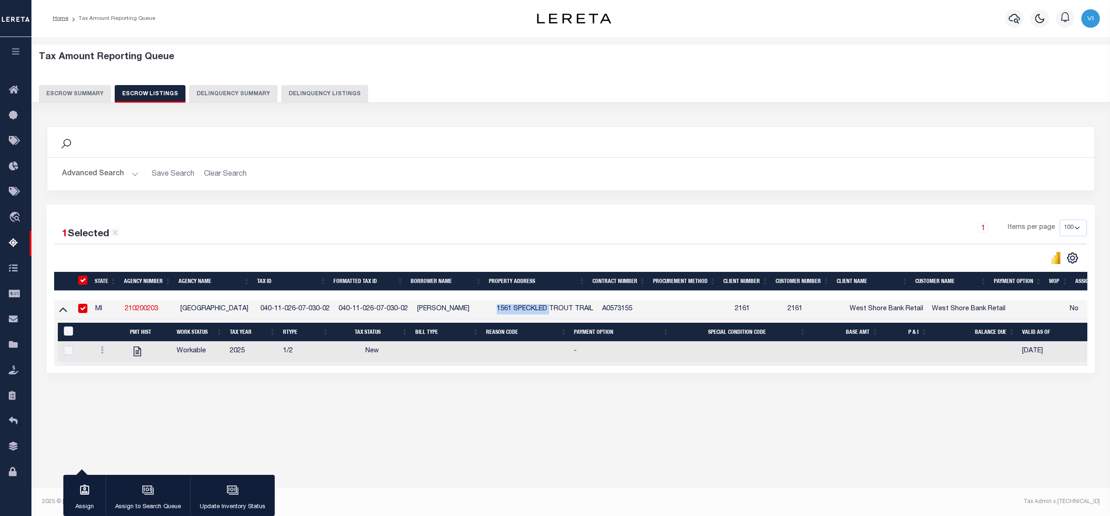
click at [552, 314] on td "1561 SPECKLED TROUT TRAIL" at bounding box center [545, 309] width 105 height 19
checkbox input "false"
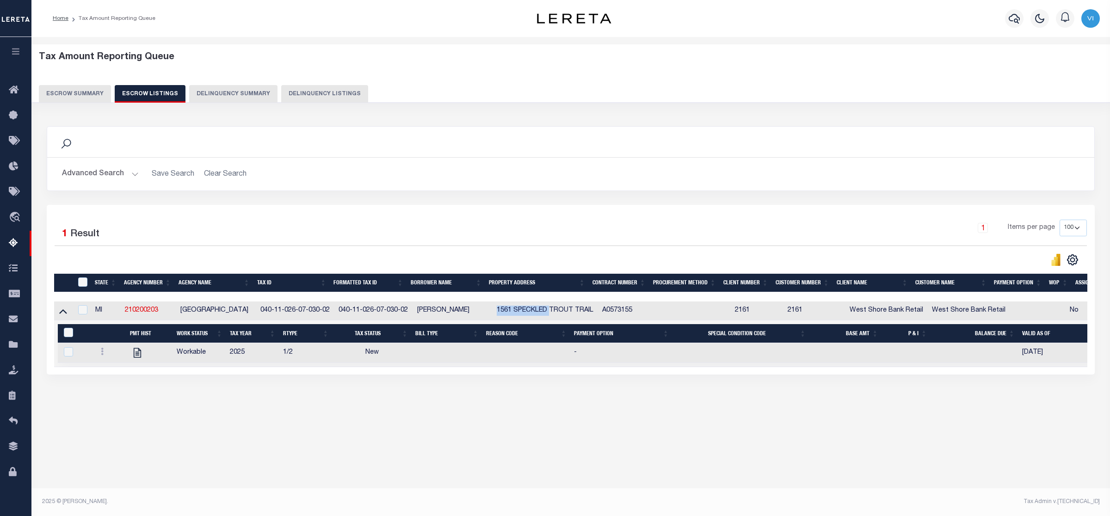
copy td "1561 SPECKLED"
click at [532, 367] on td "Selected 1 Result Items per page" at bounding box center [630, 344] width 1153 height 47
drag, startPoint x: 498, startPoint y: 311, endPoint x: 551, endPoint y: 310, distance: 53.2
click at [551, 310] on td "1561 SPECKLED TROUT TRAIL" at bounding box center [545, 311] width 105 height 19
checkbox input "true"
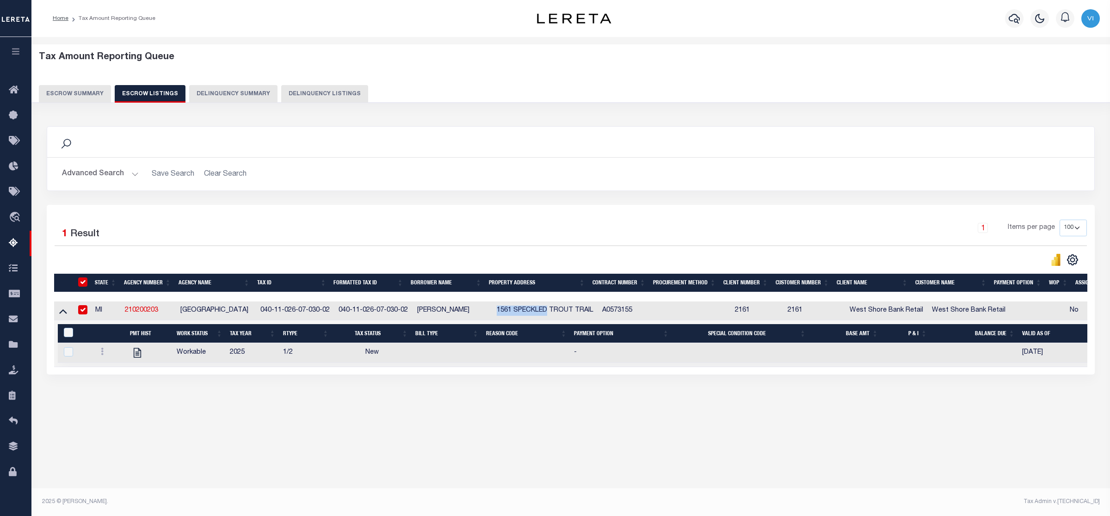
checkbox input "true"
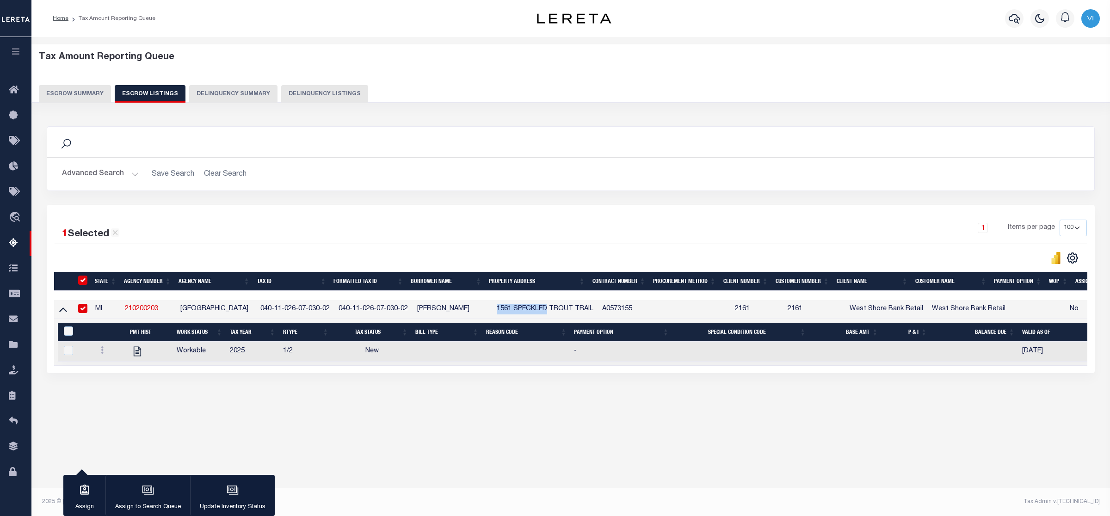
copy td "1561 SPECKLED"
click at [523, 362] on td at bounding box center [526, 352] width 88 height 20
checkbox input "true"
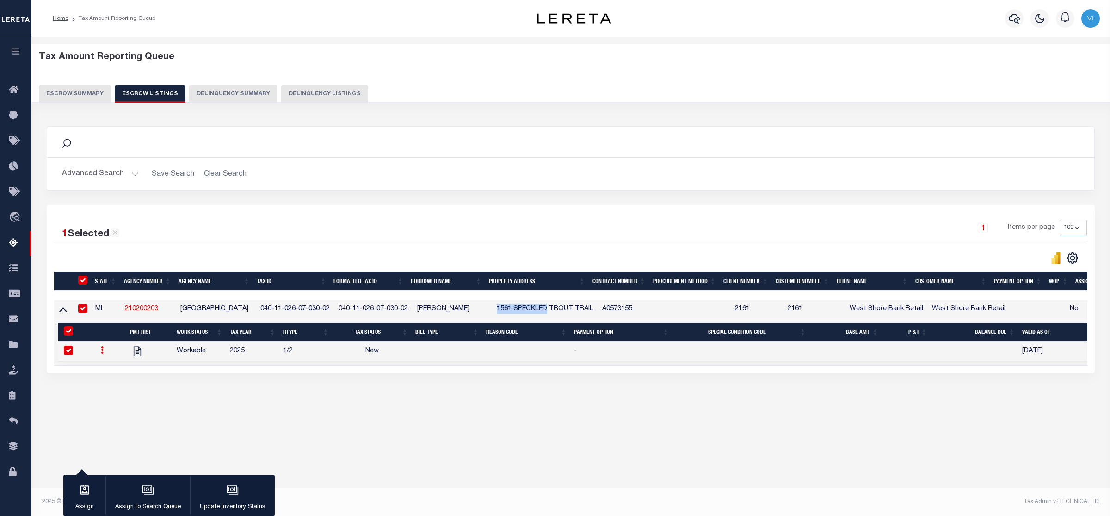
drag, startPoint x: 495, startPoint y: 311, endPoint x: 550, endPoint y: 310, distance: 55.1
click at [550, 310] on td "1561 SPECKLED TROUT TRAIL" at bounding box center [545, 309] width 105 height 19
checkbox input "false"
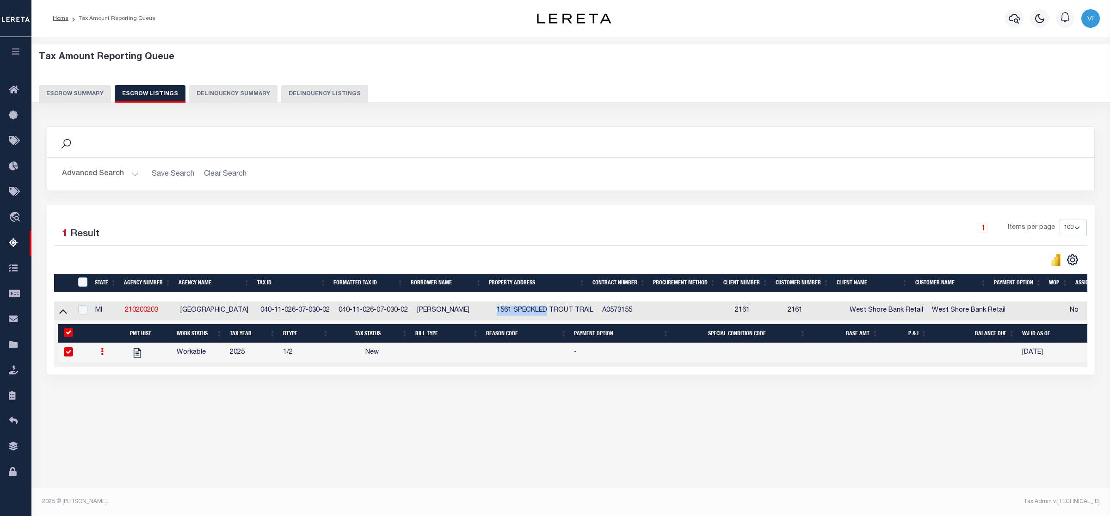
copy td "1561 SPECKLED"
click at [958, 426] on div "Tax Amount Reporting Queue Escrow Summary Escrow Listings In" at bounding box center [570, 238] width 1073 height 384
click at [73, 92] on button "Escrow Summary" at bounding box center [75, 94] width 72 height 18
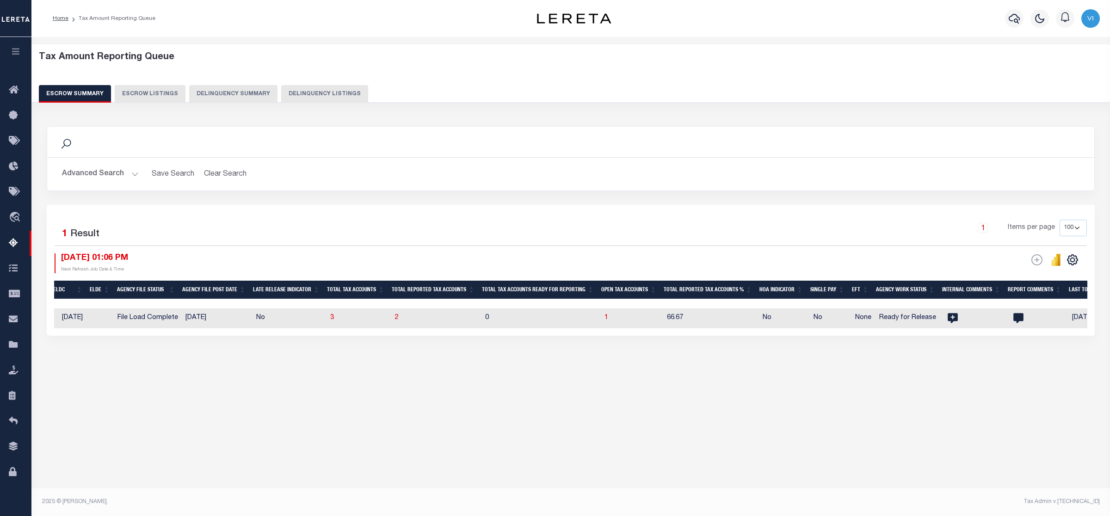
click at [208, 223] on div "Selected 1 Result" at bounding box center [179, 233] width 248 height 26
click at [131, 172] on button "Advanced Search" at bounding box center [100, 174] width 77 height 18
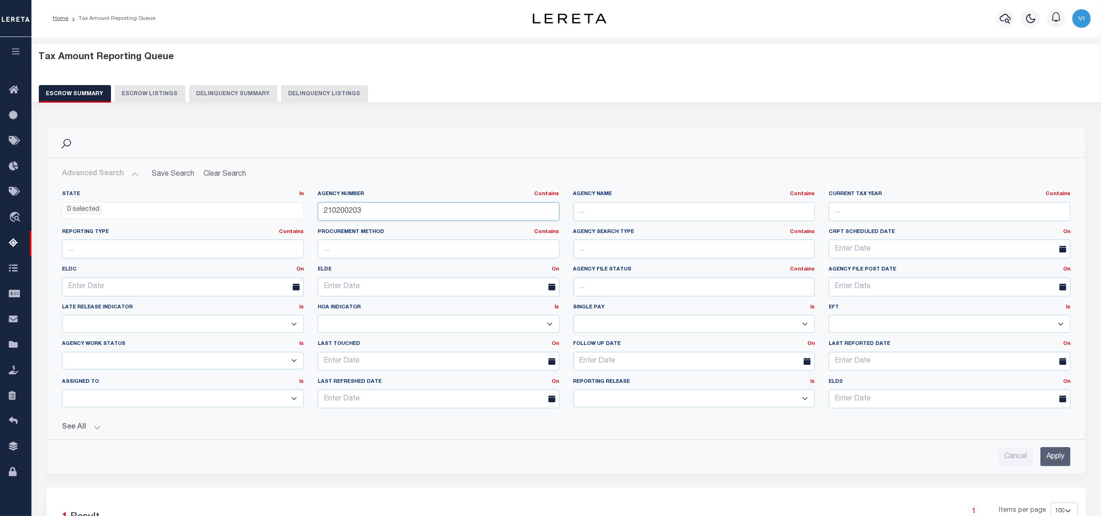
drag, startPoint x: 363, startPoint y: 208, endPoint x: 296, endPoint y: 213, distance: 67.3
click at [296, 213] on div "State In In AK AL AR AZ CA CO CT DC DE FL GA GU HI IA ID IL IN KS KY LA MA MD M…" at bounding box center [566, 303] width 1023 height 225
paste input "21064021"
click at [329, 209] on input "210640213" at bounding box center [439, 211] width 242 height 19
type input "210640213"
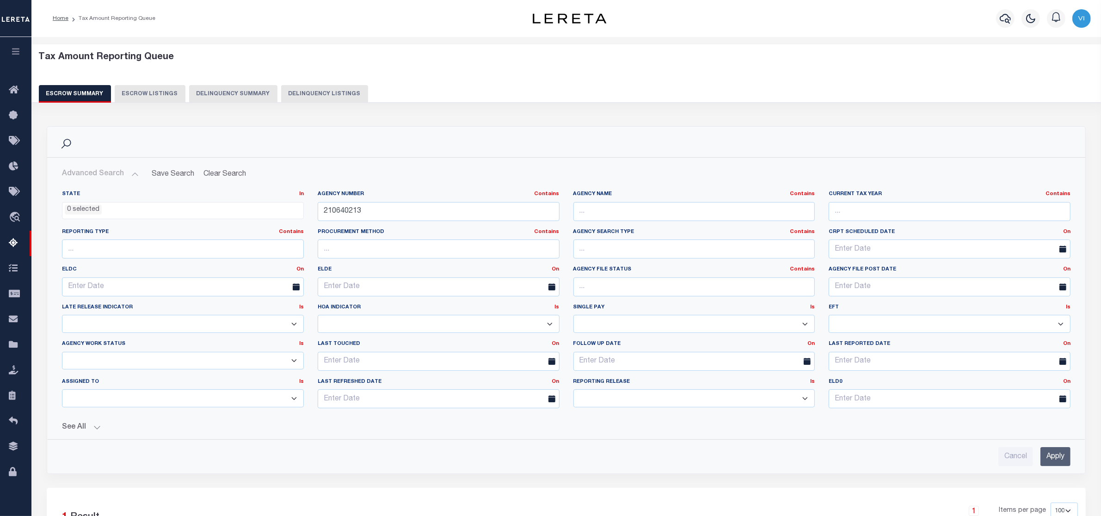
click at [1057, 457] on input "Apply" at bounding box center [1056, 456] width 30 height 19
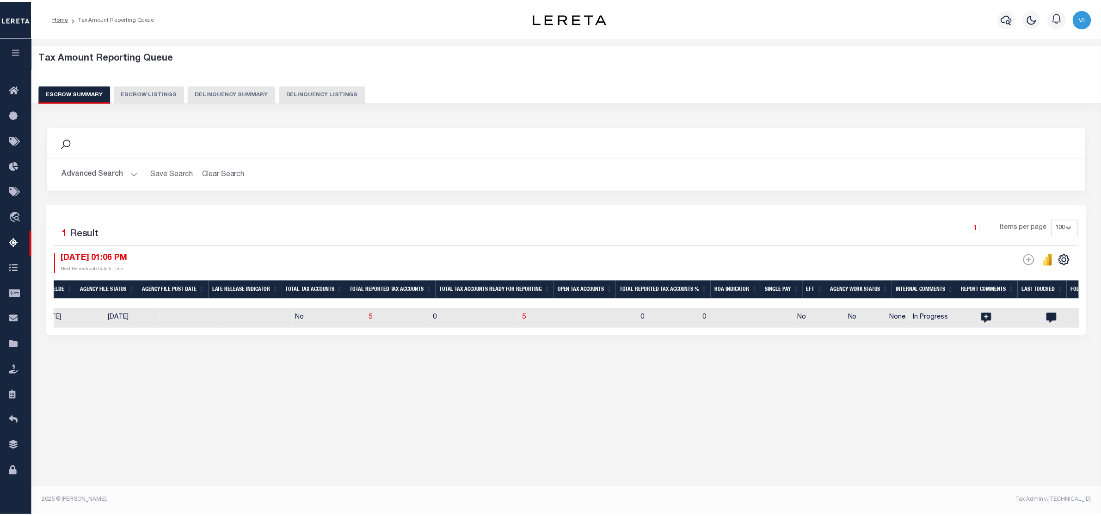
scroll to position [0, 497]
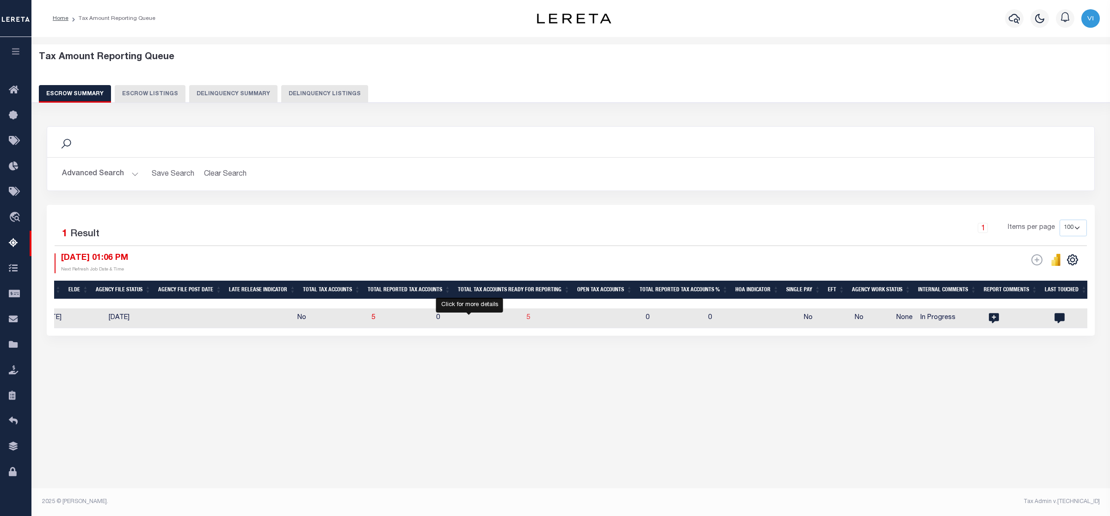
click at [526, 317] on span "5" at bounding box center [528, 318] width 4 height 6
select select "100"
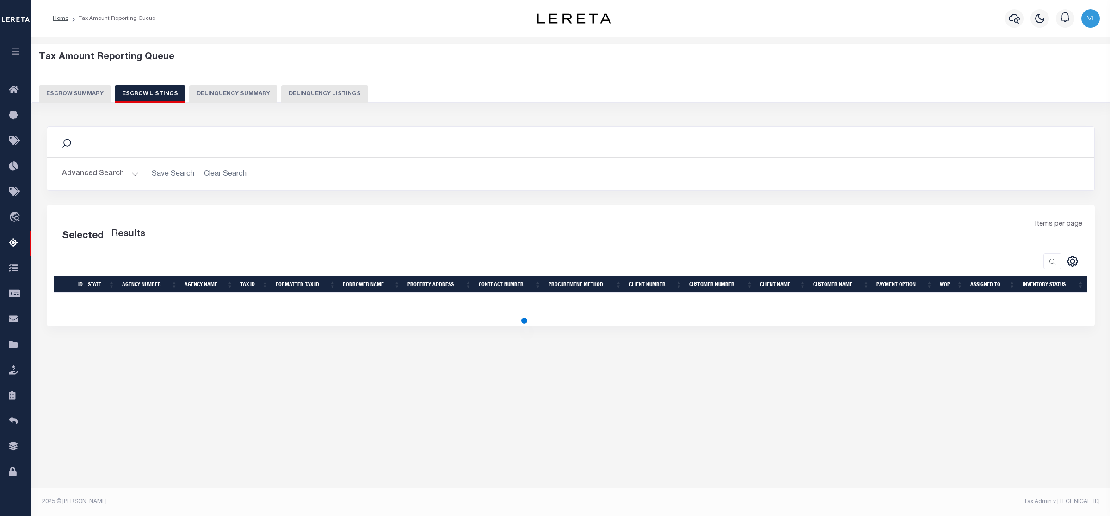
select select "100"
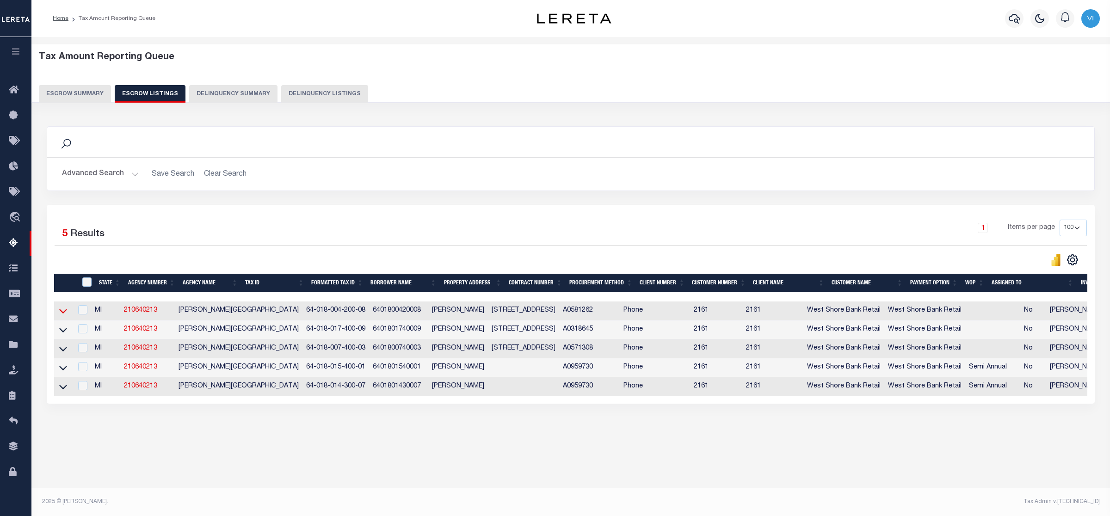
click at [62, 312] on icon at bounding box center [63, 311] width 8 height 10
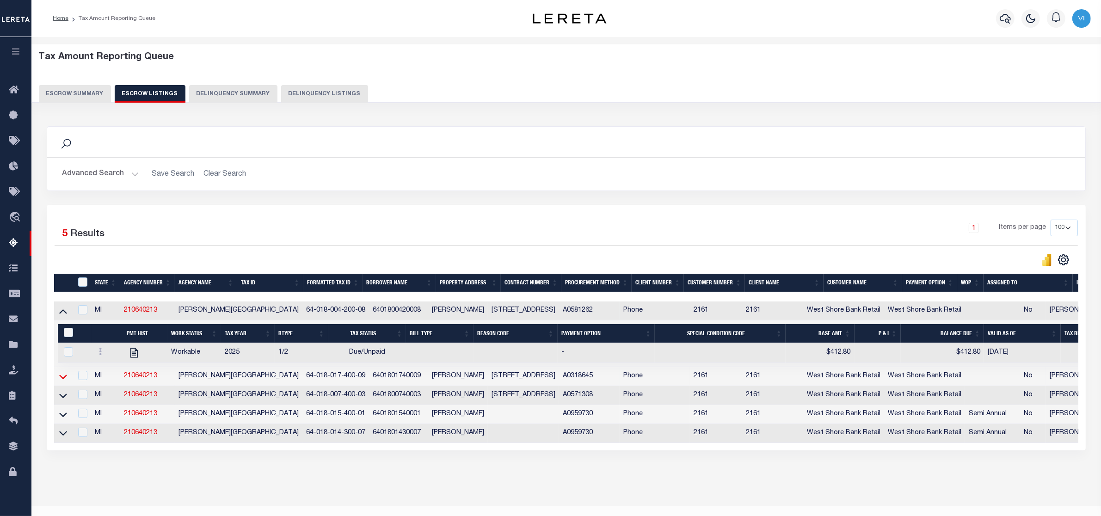
click at [61, 377] on icon at bounding box center [63, 377] width 8 height 10
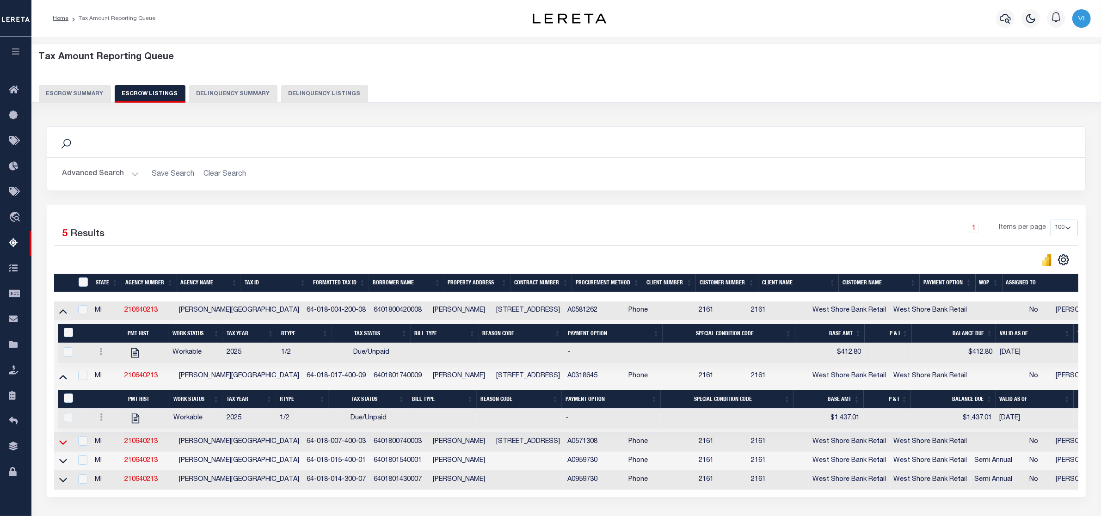
click at [63, 445] on icon at bounding box center [63, 443] width 8 height 10
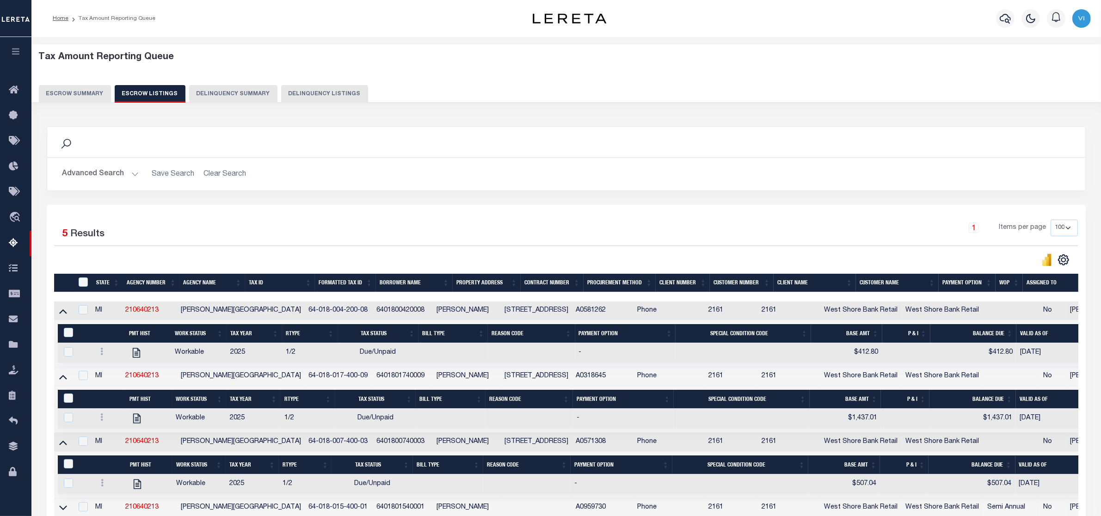
scroll to position [125, 0]
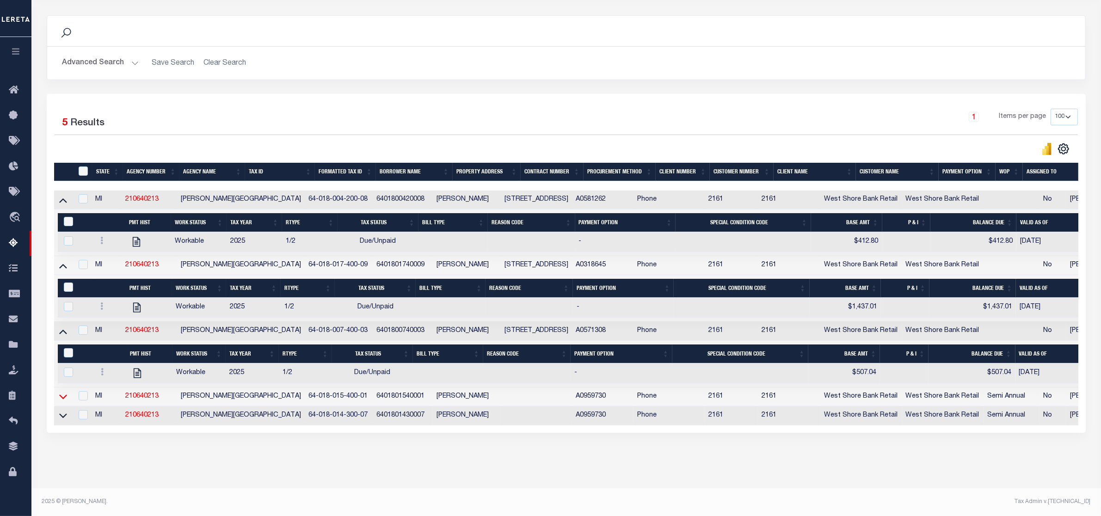
click at [62, 392] on icon at bounding box center [63, 397] width 8 height 10
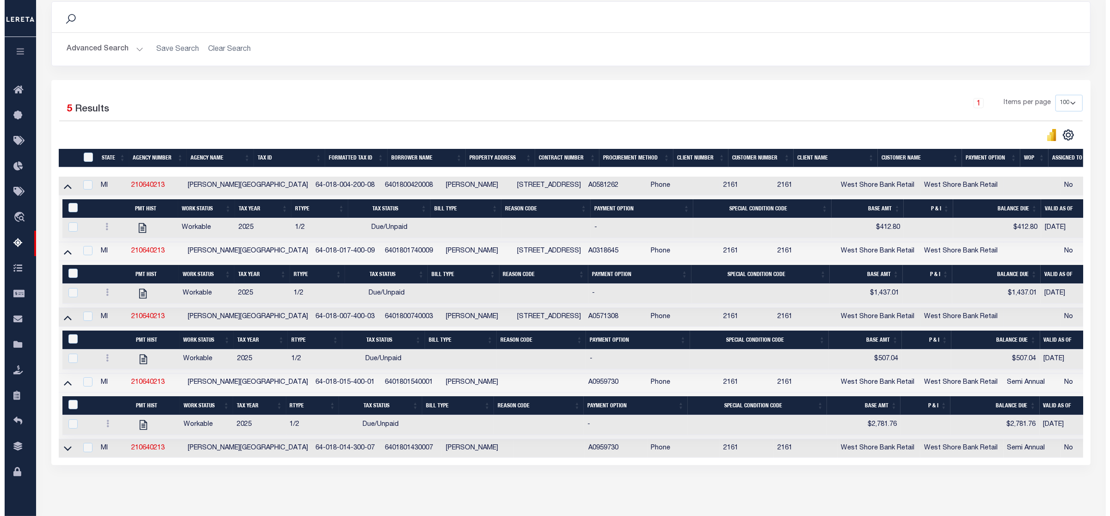
scroll to position [0, 0]
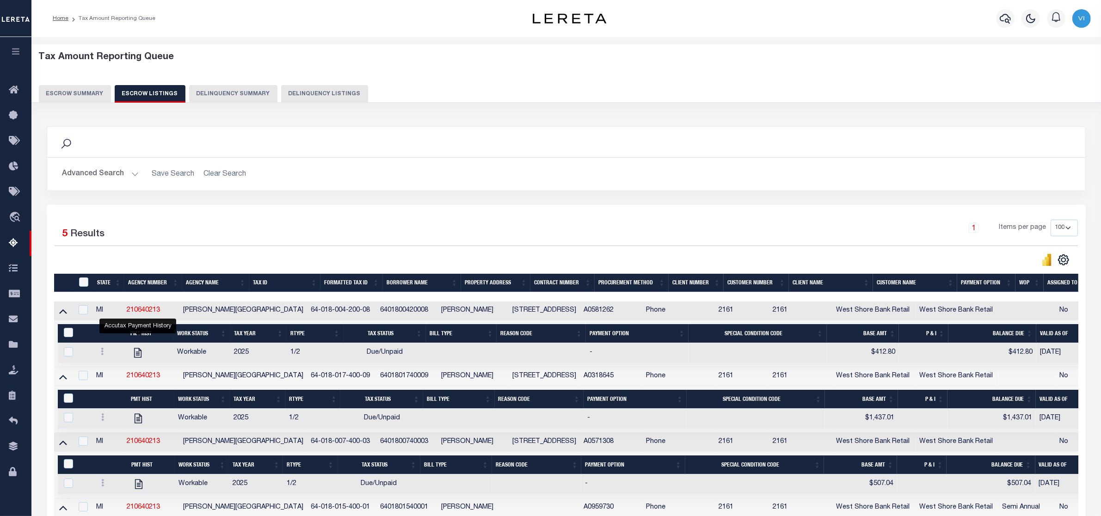
click at [67, 89] on button "Escrow Summary" at bounding box center [75, 94] width 72 height 18
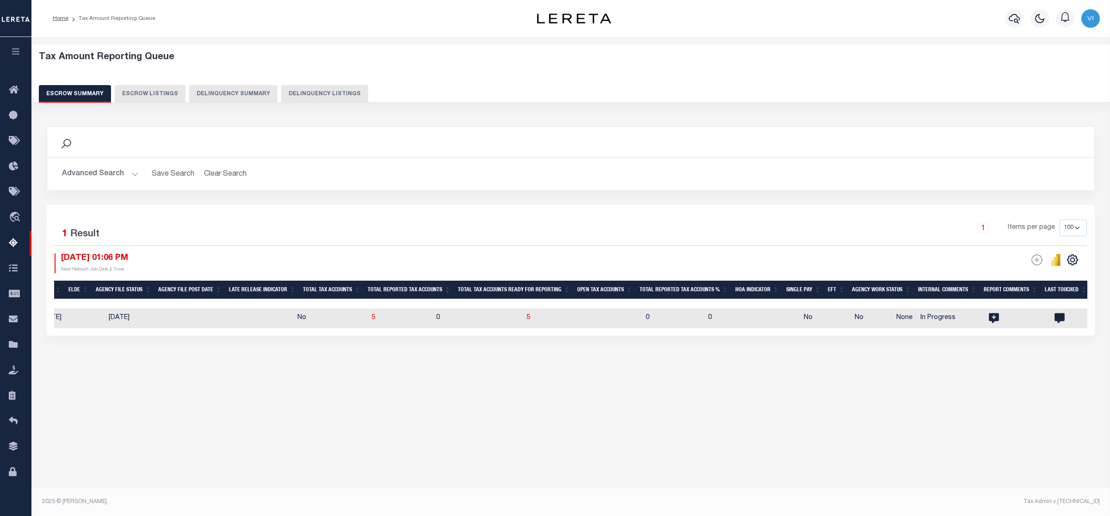
click at [136, 170] on button "Advanced Search" at bounding box center [100, 174] width 77 height 18
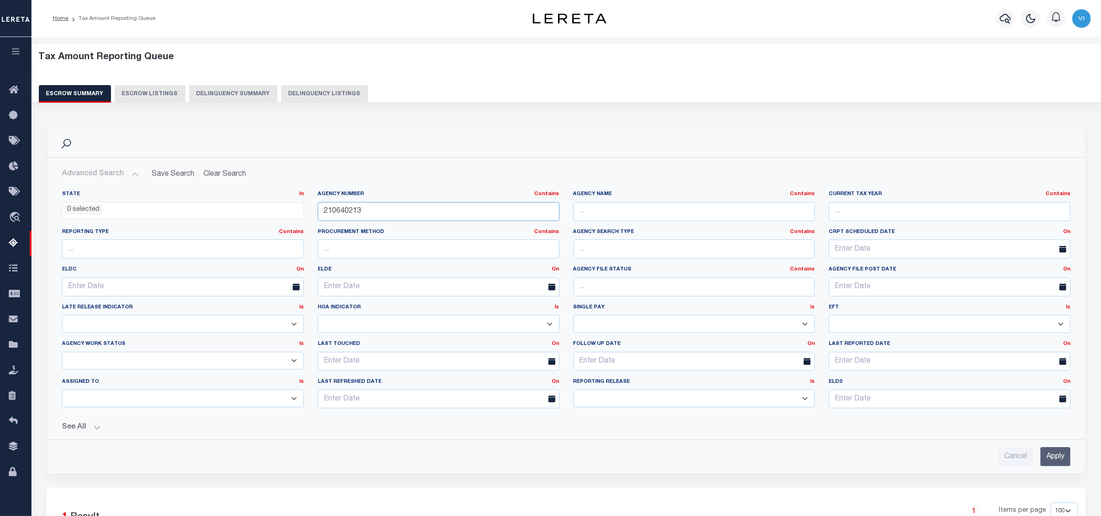
drag, startPoint x: 368, startPoint y: 211, endPoint x: 225, endPoint y: 222, distance: 143.4
click at [225, 222] on div "State In In AK AL AR AZ CA CO CT DC DE FL GA GU HI IA ID IL IN KS KY LA MA MD M…" at bounding box center [566, 303] width 1023 height 225
paste input "400216"
type input "210400216"
click at [1053, 455] on input "Apply" at bounding box center [1056, 456] width 30 height 19
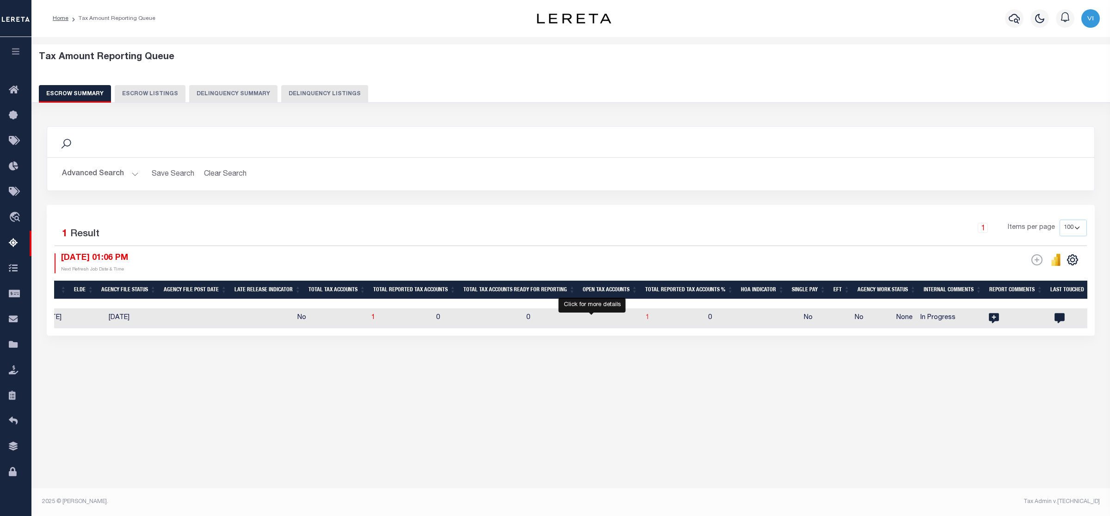
click at [646, 318] on span "1" at bounding box center [648, 318] width 4 height 6
select select "100"
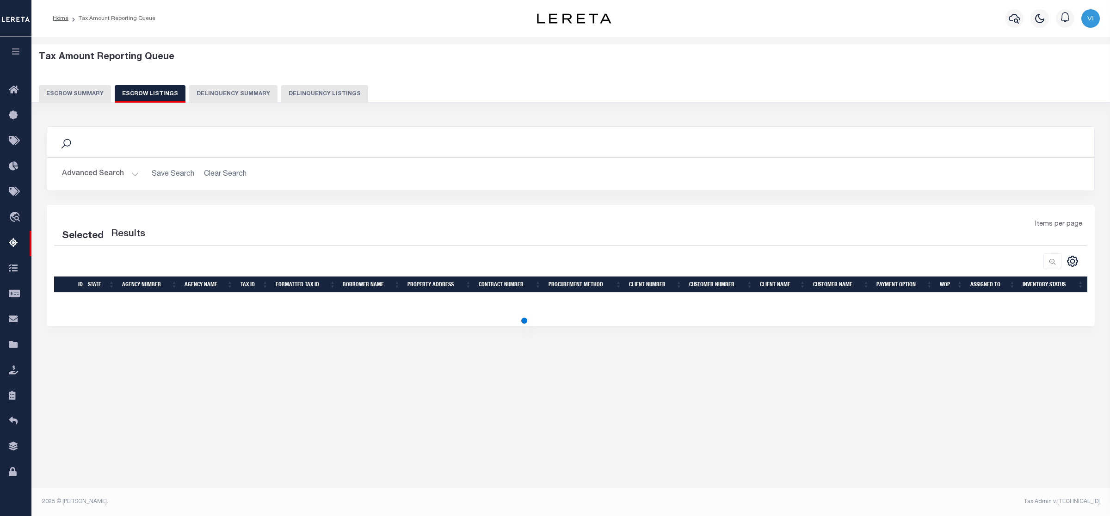
select select "100"
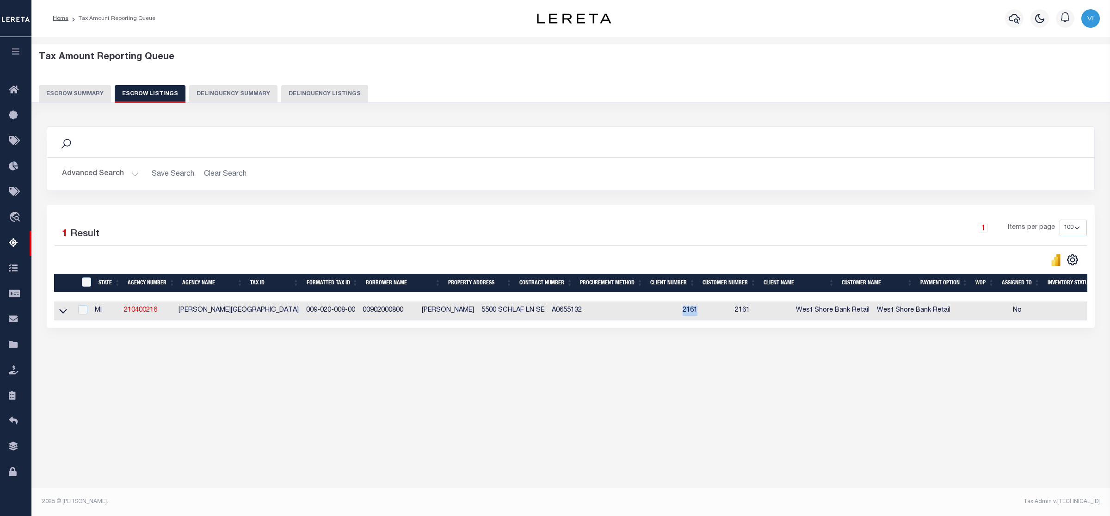
drag, startPoint x: 581, startPoint y: 322, endPoint x: 695, endPoint y: 322, distance: 113.8
click at [695, 321] on tr "MI 210400216 OLIVER TOWNSHIP 009-020-008-00 00902000800 CHRISTOPHER L SMITH 550…" at bounding box center [597, 311] width 1086 height 19
click at [284, 343] on div "Search Advanced Search Save Search Clear Search In In AK AL AR AZ CA CO CT" at bounding box center [571, 236] width 1061 height 239
click at [61, 314] on icon at bounding box center [63, 311] width 8 height 5
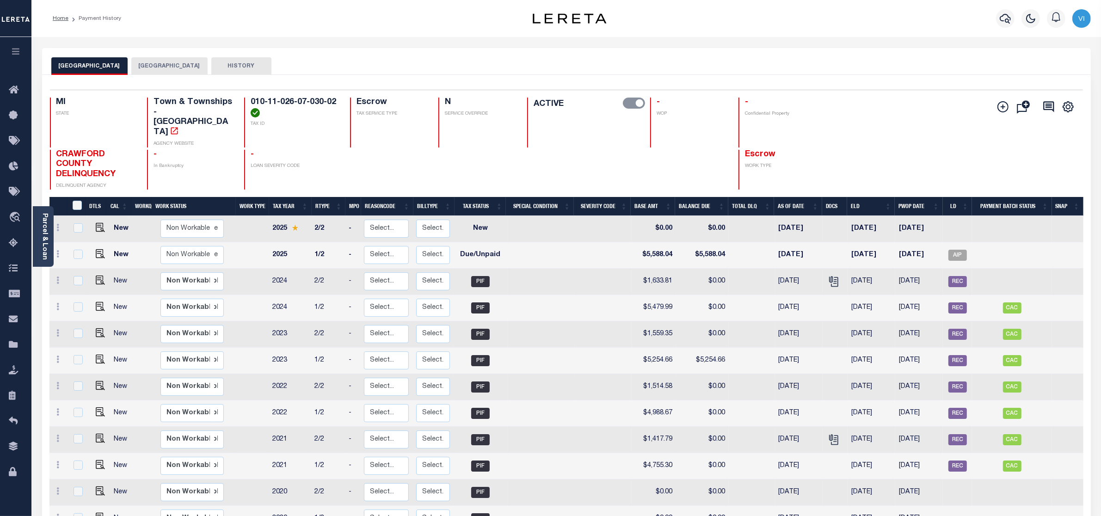
click at [162, 62] on button "[GEOGRAPHIC_DATA]" at bounding box center [169, 66] width 76 height 18
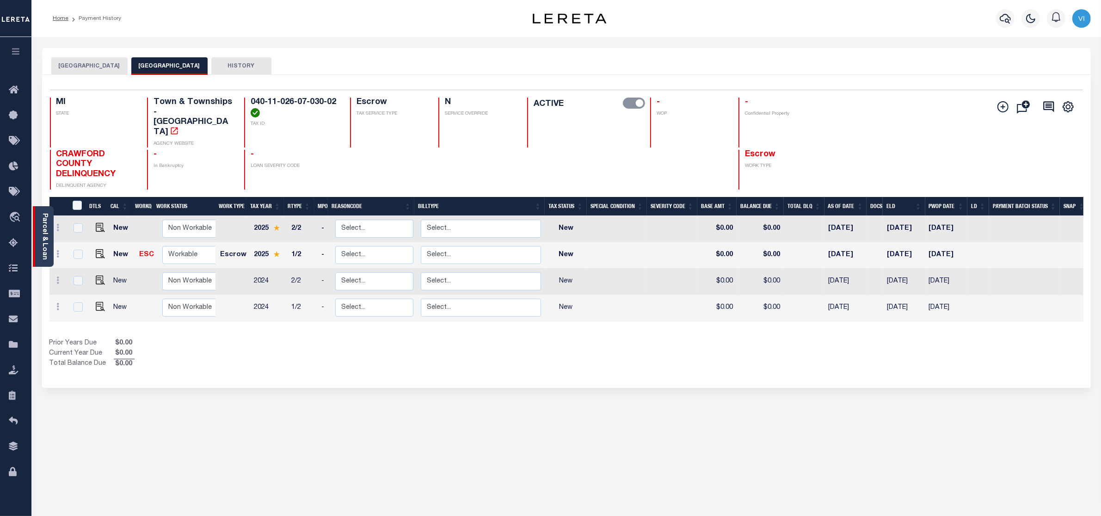
click at [43, 221] on link "Parcel & Loan" at bounding box center [44, 236] width 6 height 47
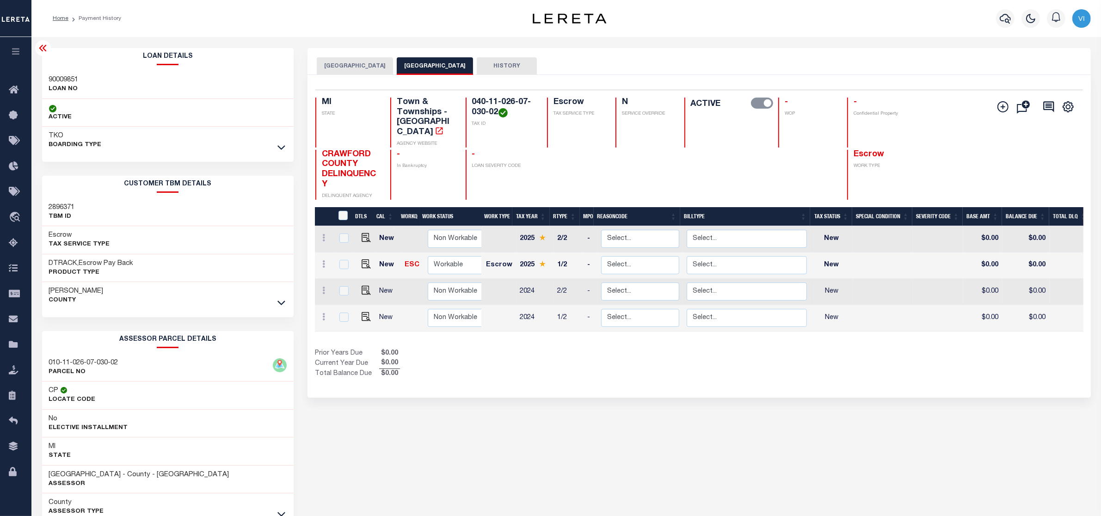
scroll to position [56, 0]
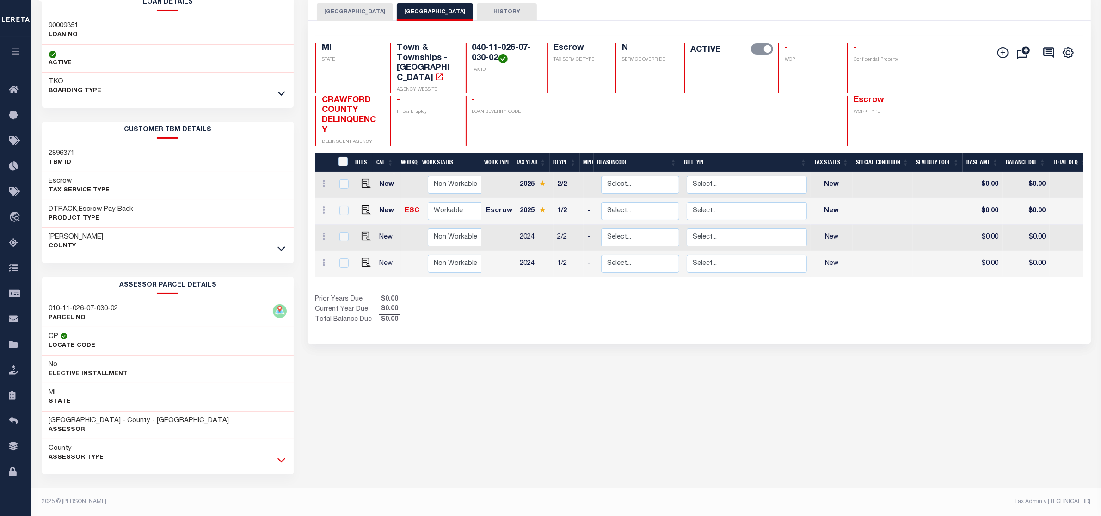
click at [279, 458] on icon at bounding box center [282, 460] width 8 height 10
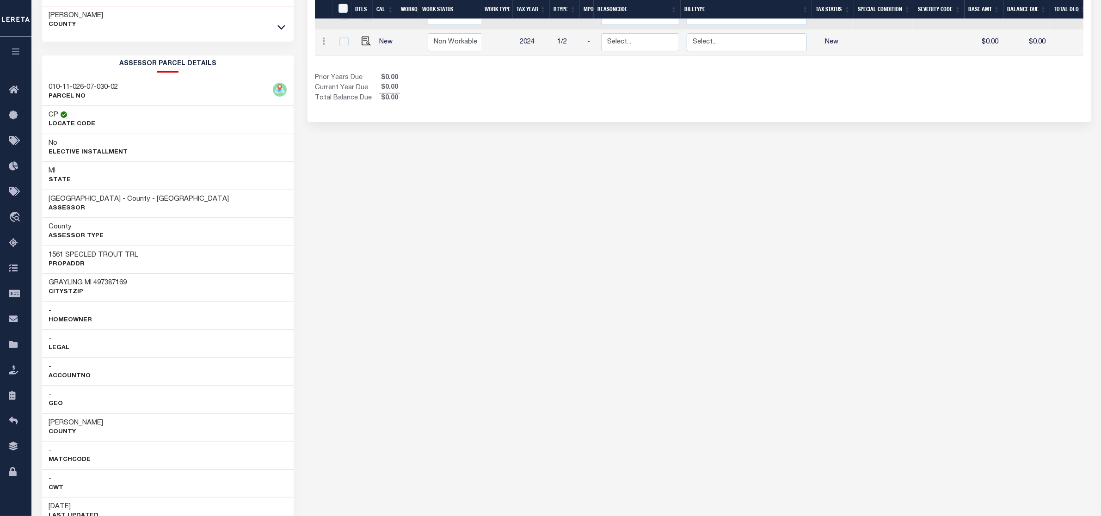
scroll to position [102, 0]
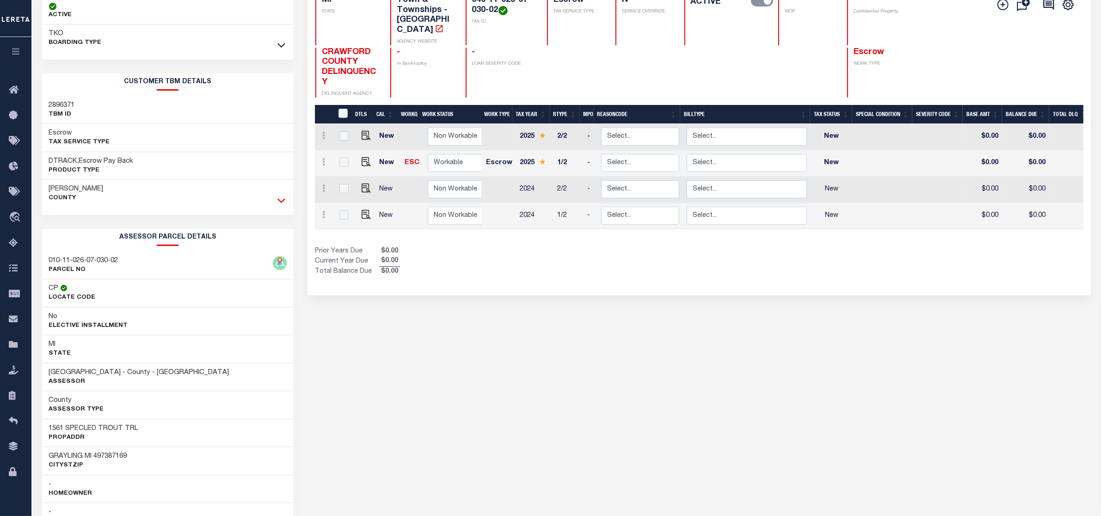
click at [278, 199] on icon at bounding box center [282, 201] width 8 height 10
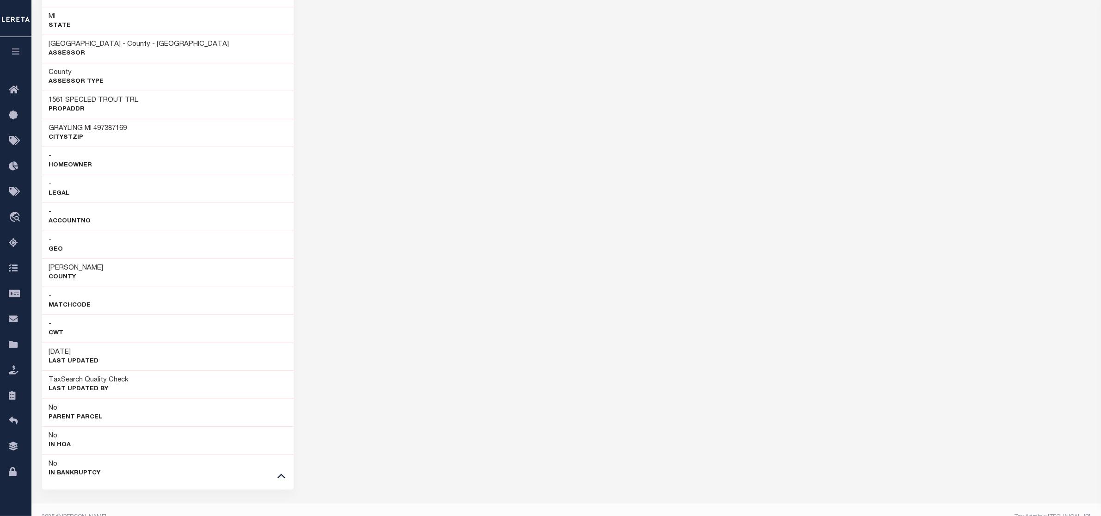
scroll to position [759, 0]
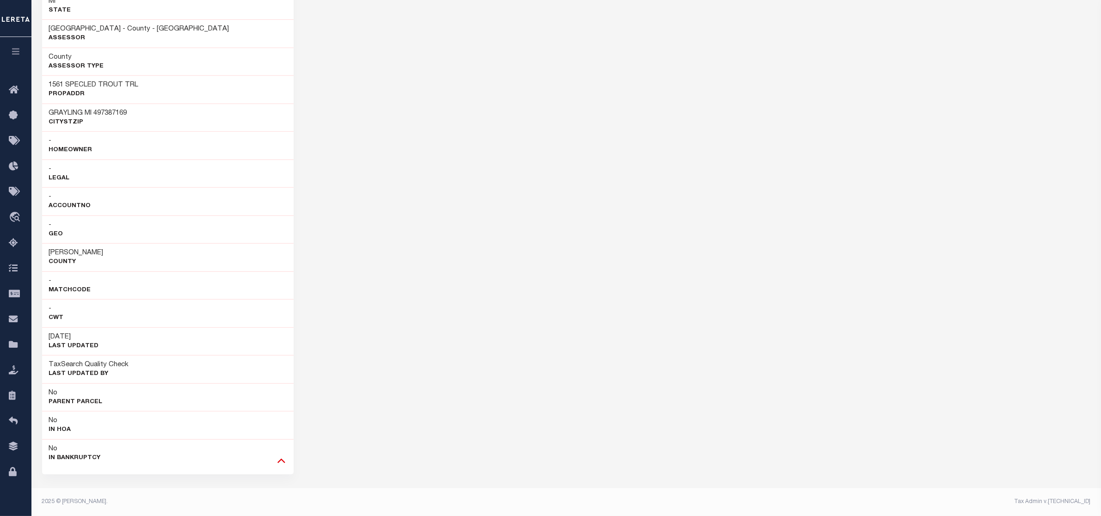
click at [282, 458] on icon at bounding box center [282, 461] width 8 height 10
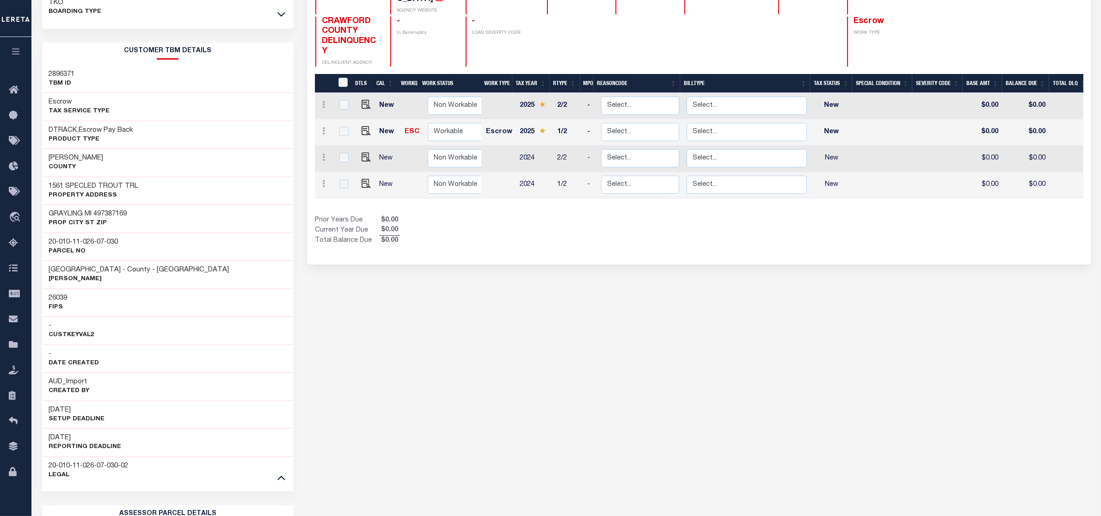
scroll to position [0, 0]
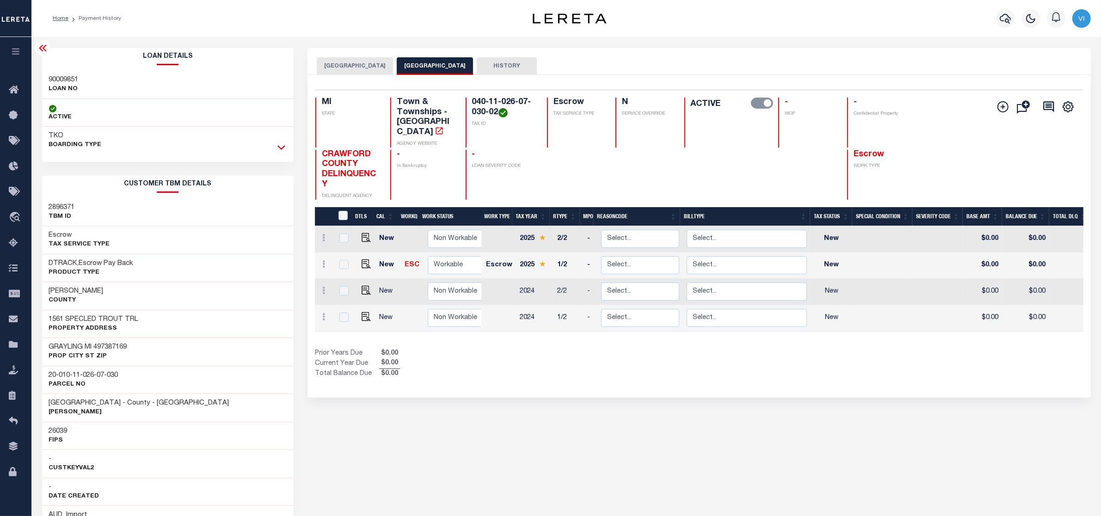
click at [280, 144] on icon at bounding box center [282, 147] width 8 height 10
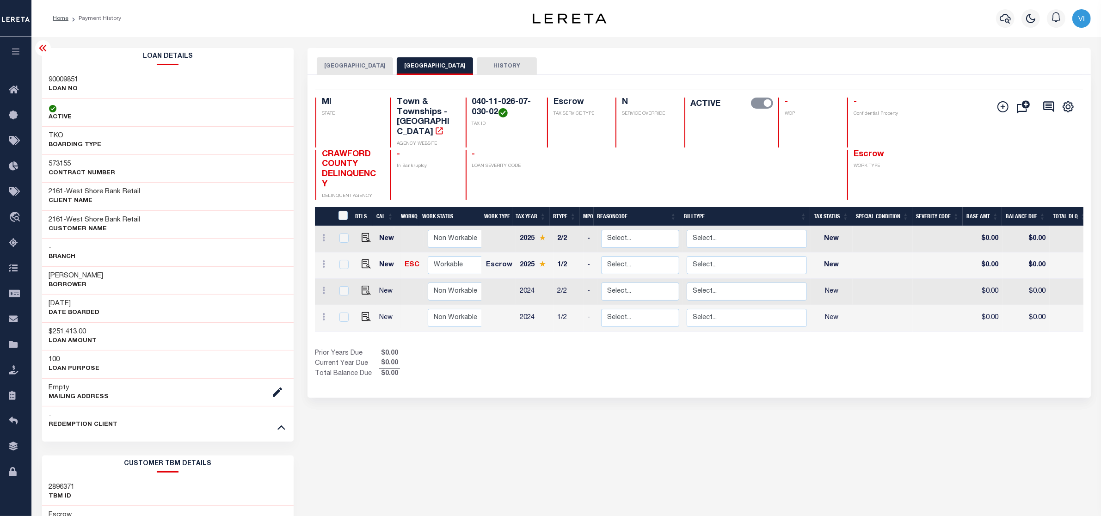
scroll to position [173, 0]
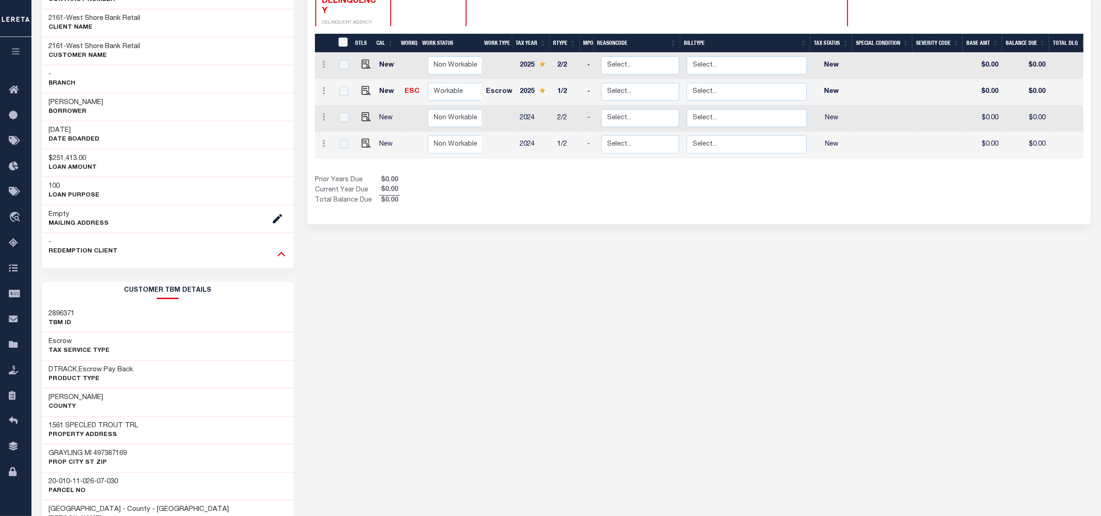
click at [280, 254] on icon at bounding box center [282, 254] width 8 height 10
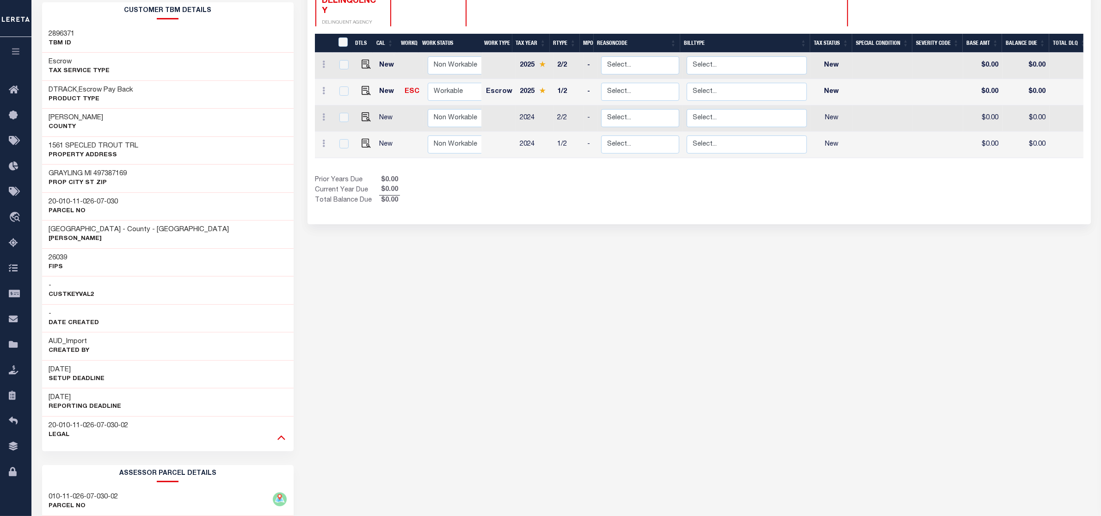
click at [280, 438] on icon at bounding box center [282, 437] width 8 height 10
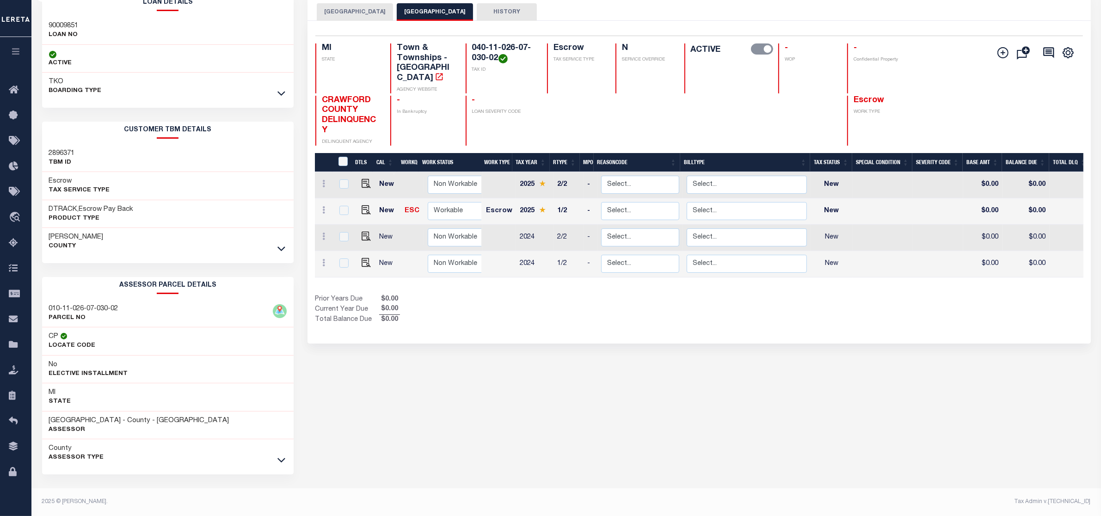
scroll to position [56, 0]
click at [278, 458] on icon at bounding box center [282, 460] width 8 height 10
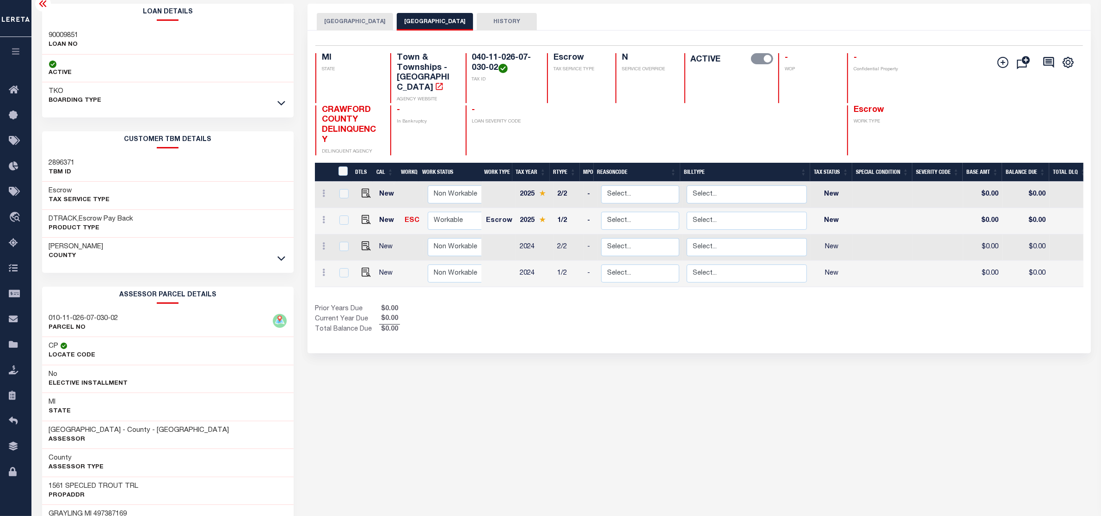
scroll to position [0, 0]
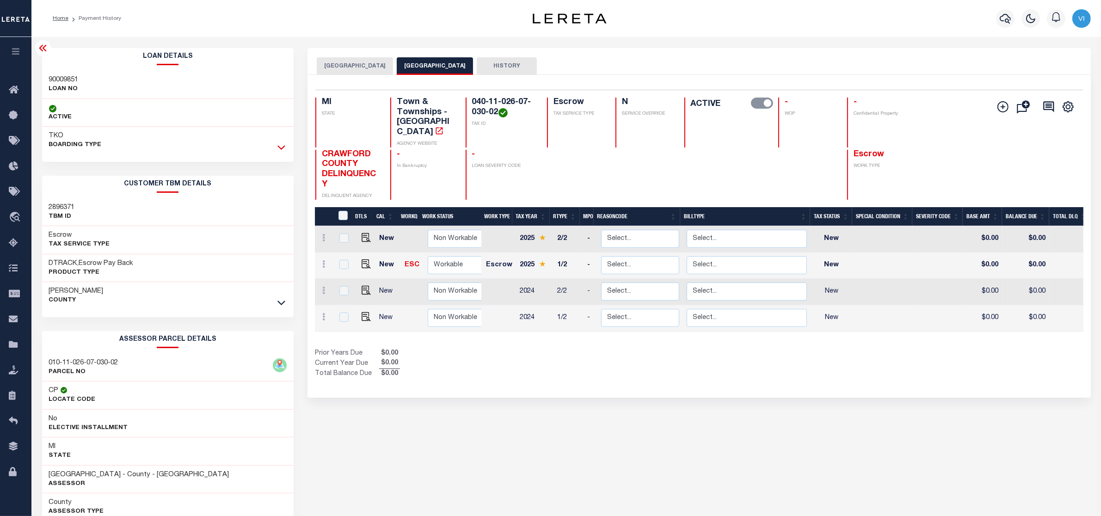
click at [280, 146] on icon at bounding box center [282, 147] width 8 height 10
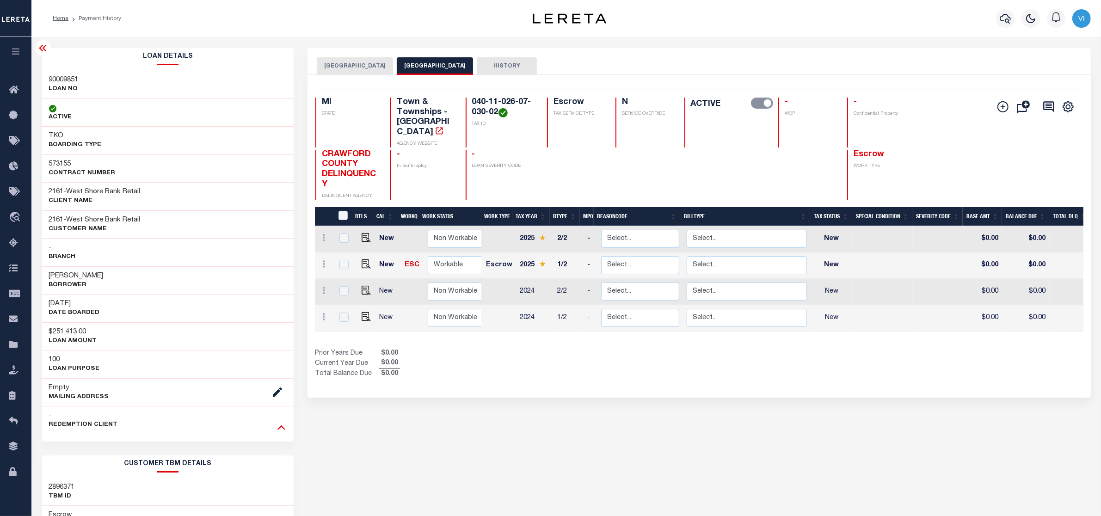
click at [279, 428] on icon at bounding box center [282, 427] width 8 height 10
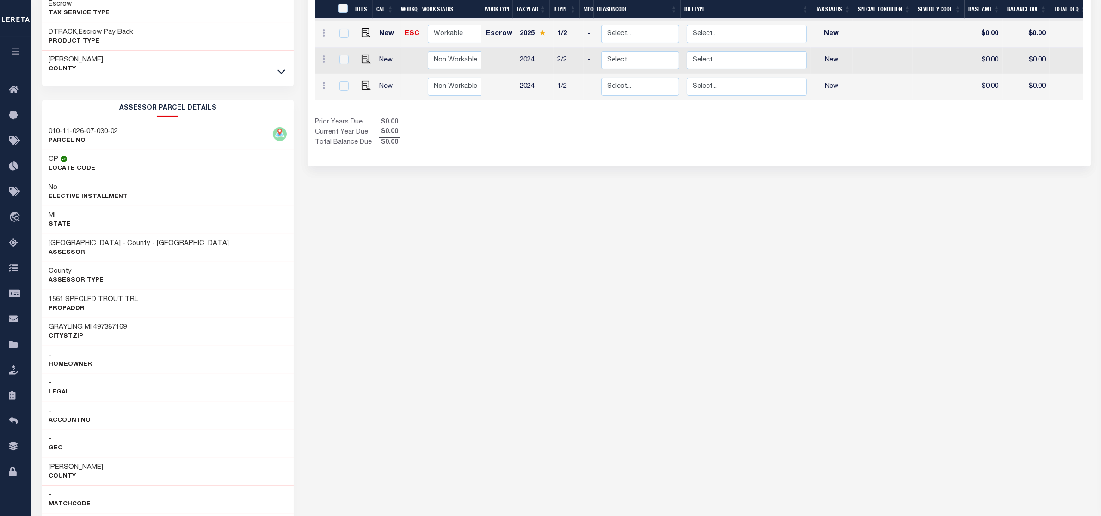
scroll to position [449, 0]
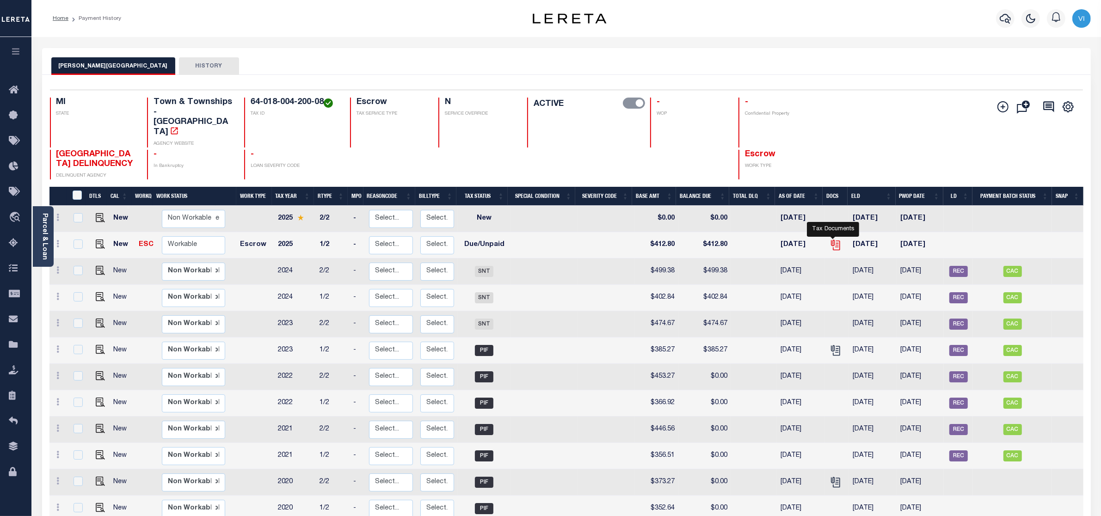
click at [833, 240] on icon "" at bounding box center [834, 243] width 7 height 7
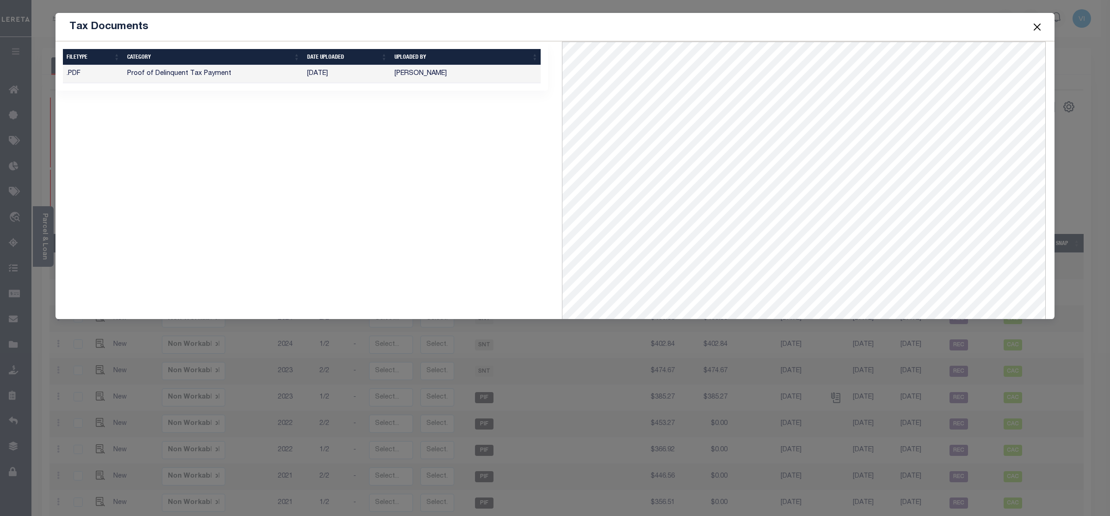
click at [1037, 26] on button "Close" at bounding box center [1037, 27] width 12 height 12
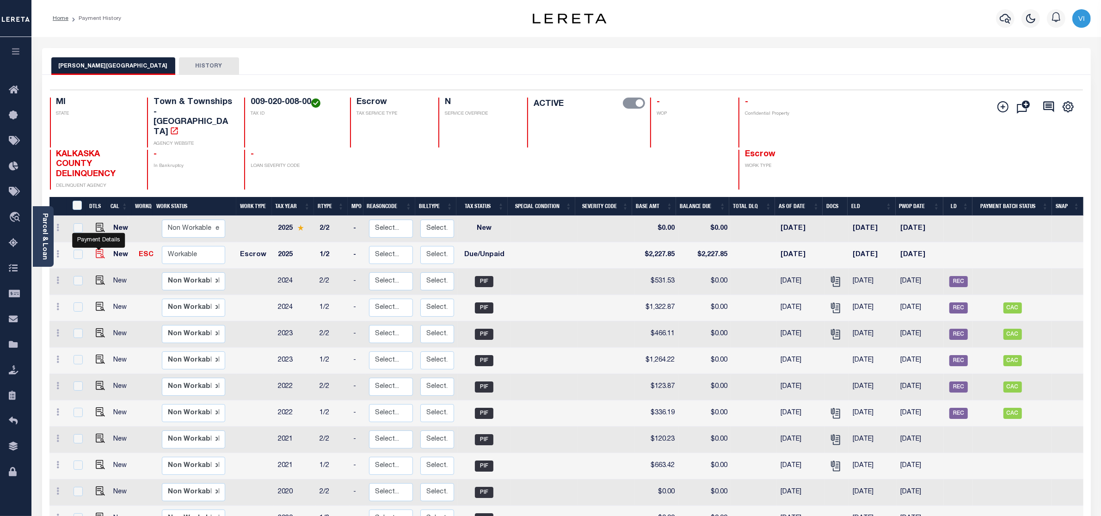
click at [96, 249] on img "" at bounding box center [100, 253] width 9 height 9
checkbox input "true"
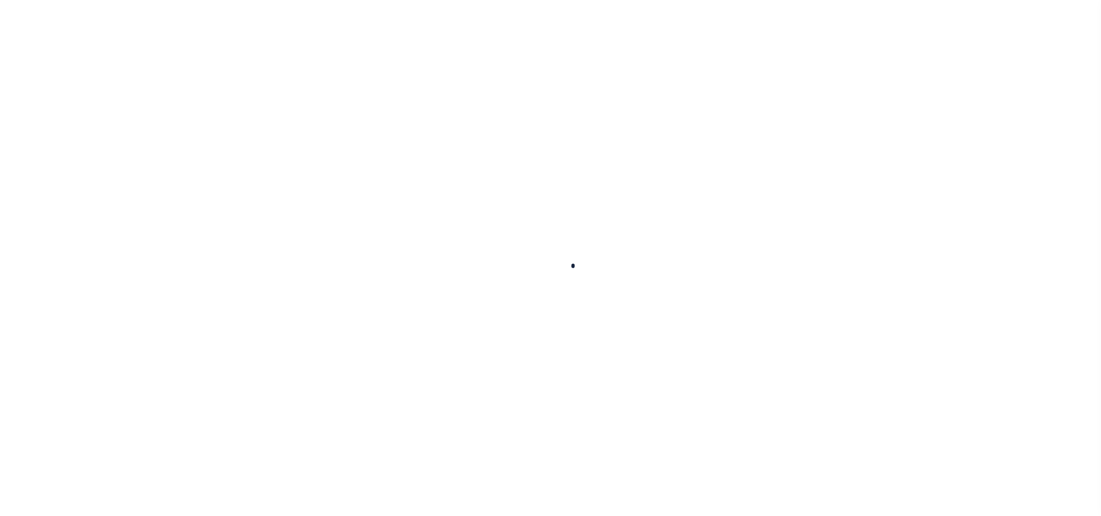
checkbox input "false"
type input "[DATE]"
select select "DUE"
type input "$2,227.85"
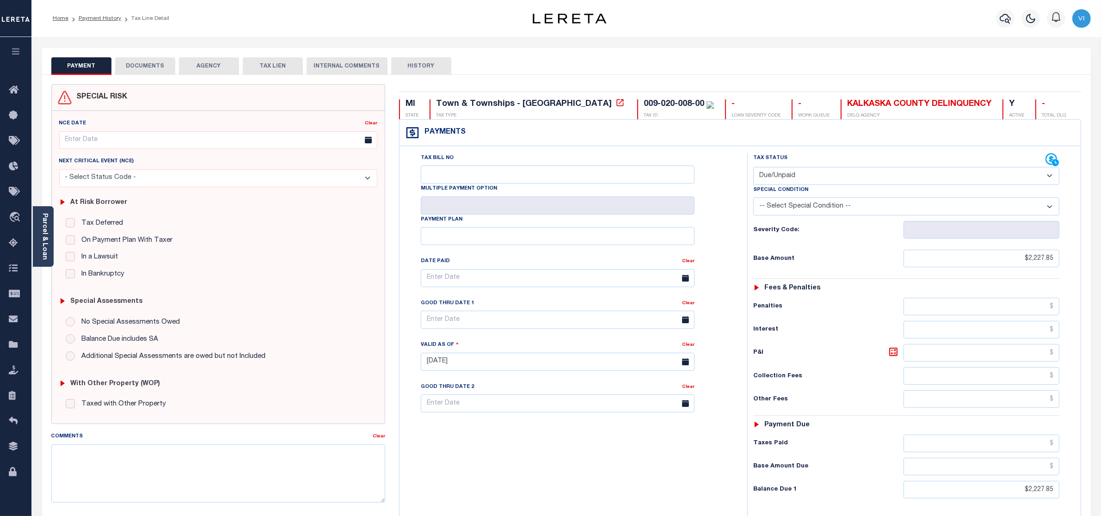
click at [142, 64] on button "DOCUMENTS" at bounding box center [145, 66] width 60 height 18
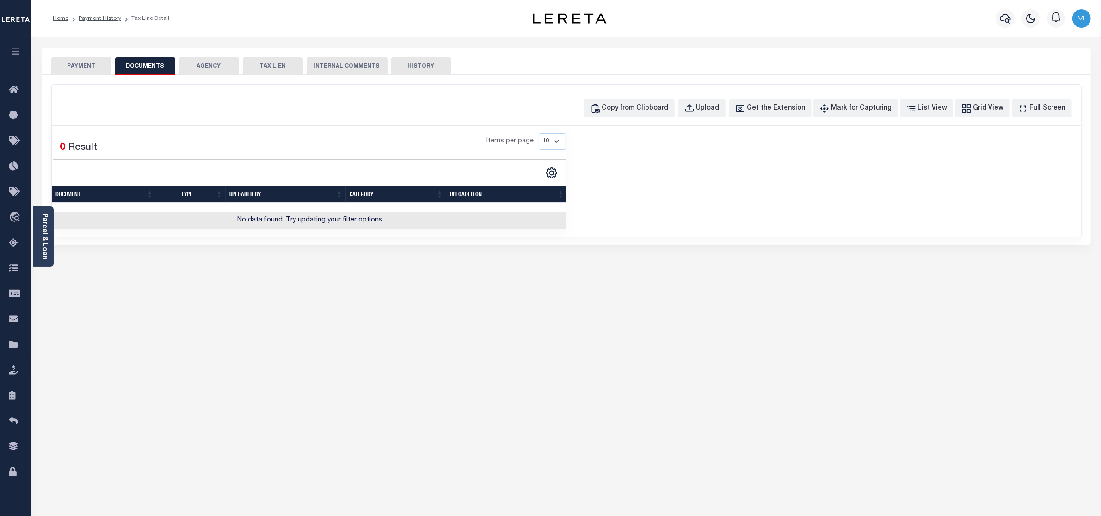
click at [71, 65] on button "PAYMENT" at bounding box center [81, 66] width 60 height 18
